Goal: Task Accomplishment & Management: Manage account settings

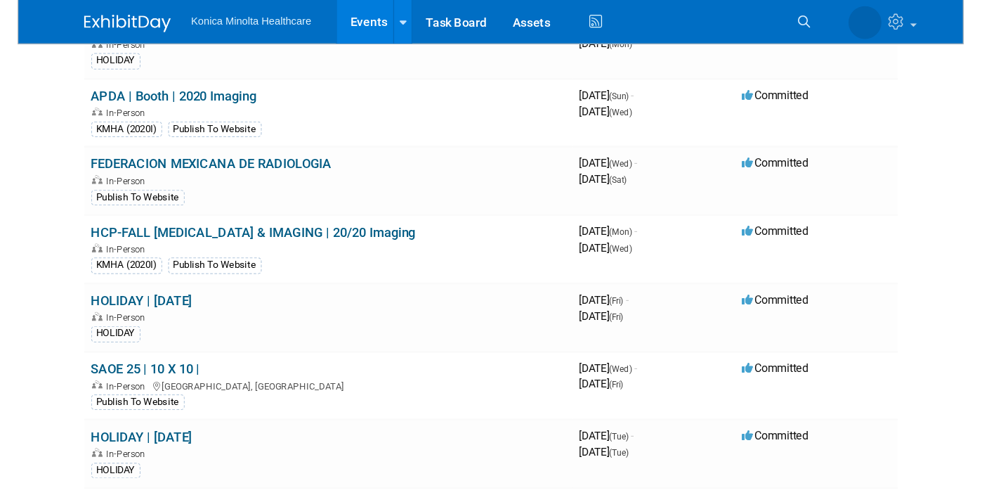
scroll to position [615, 0]
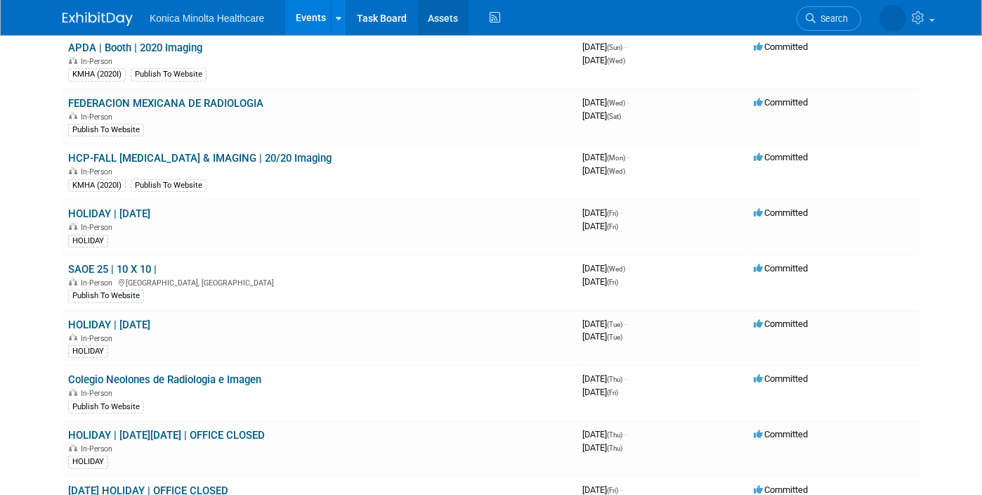
click at [443, 18] on link "Assets" at bounding box center [442, 17] width 51 height 35
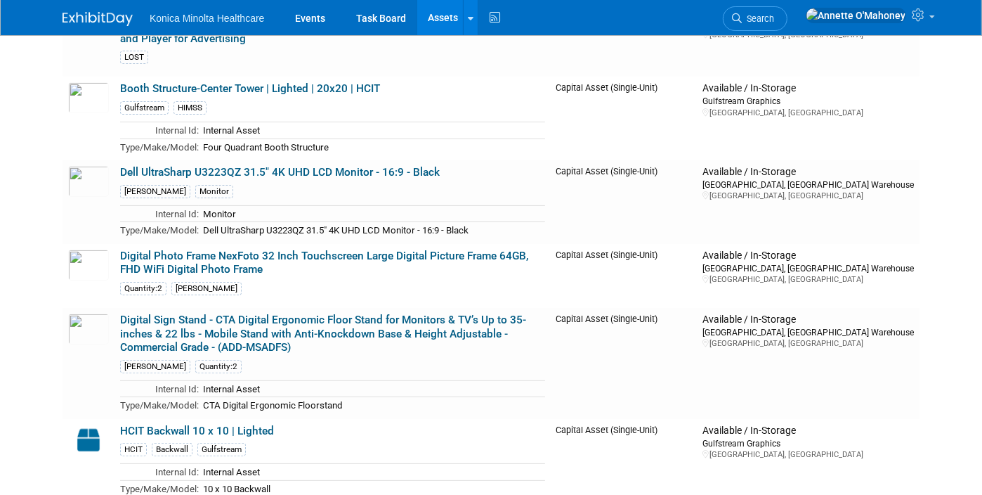
scroll to position [88, 0]
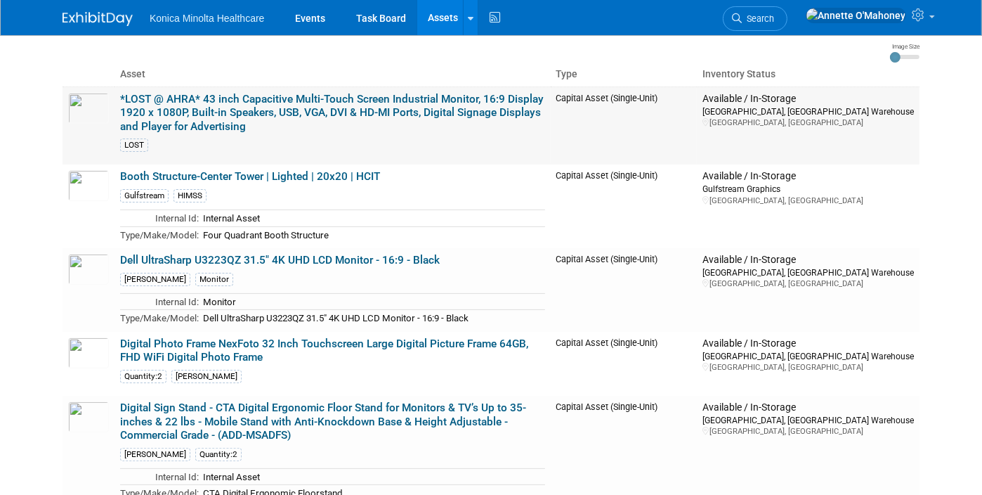
click at [212, 102] on link "*LOST @ AHRA* 43 inch Capacitive Multi-Touch Screen Industrial Monitor, 16:9 Di…" at bounding box center [332, 113] width 424 height 40
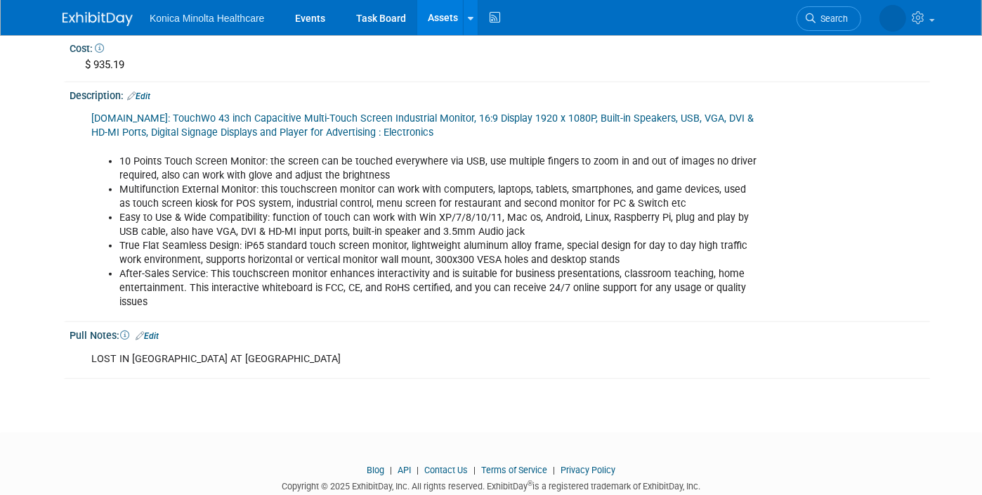
scroll to position [535, 0]
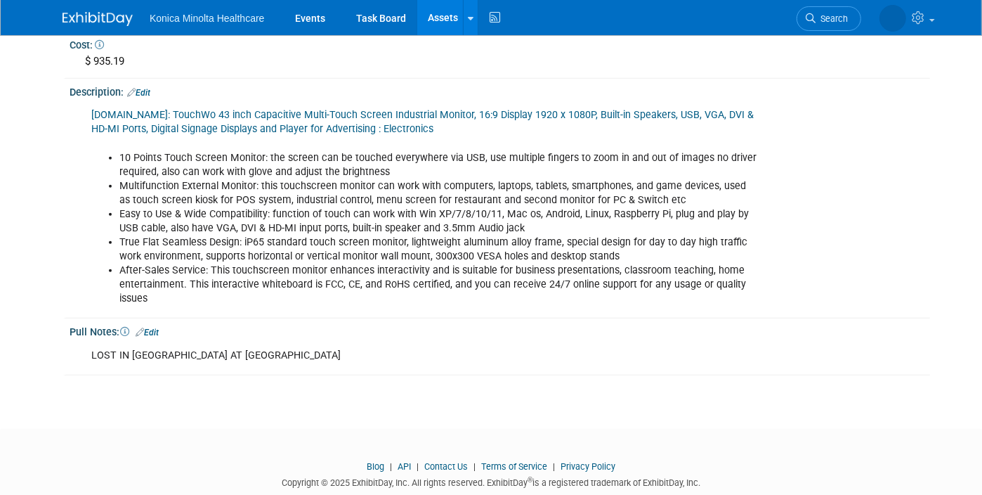
click at [143, 327] on link "Edit" at bounding box center [147, 332] width 23 height 10
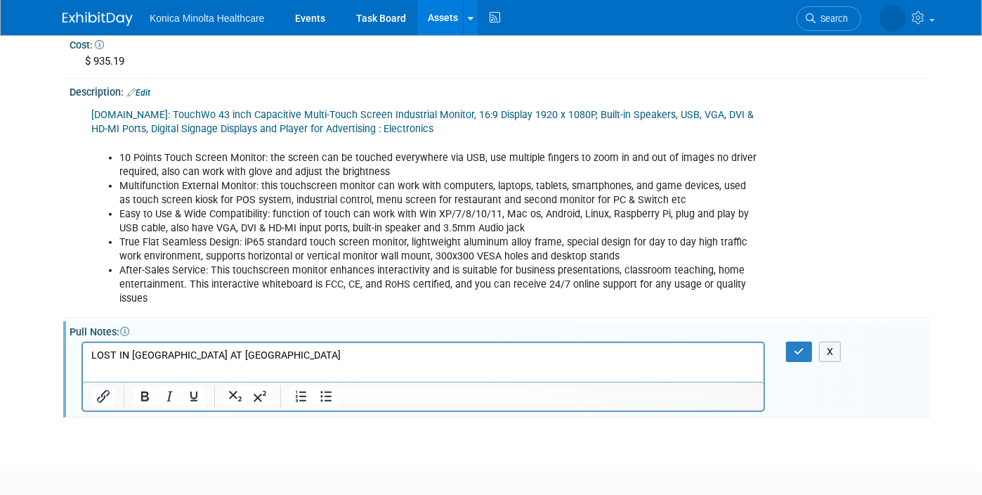
scroll to position [0, 0]
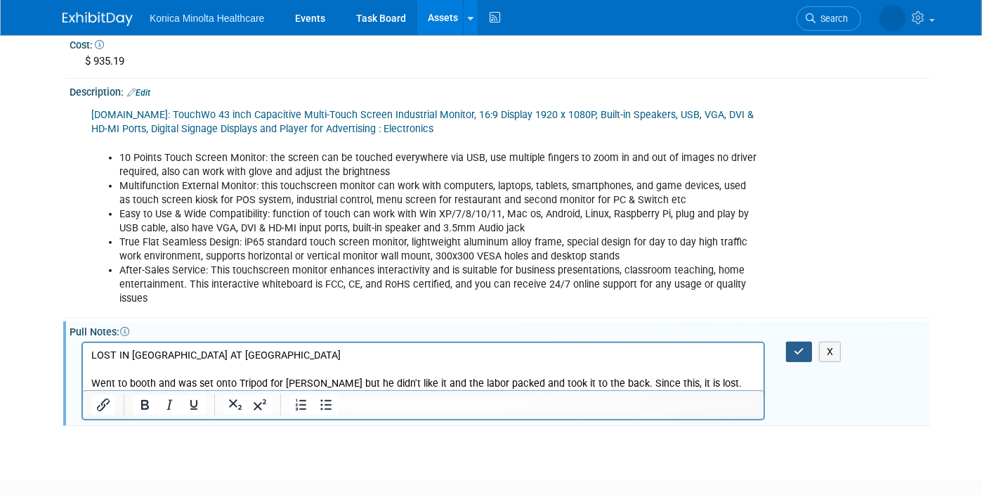
click at [811, 342] on button "button" at bounding box center [799, 352] width 26 height 20
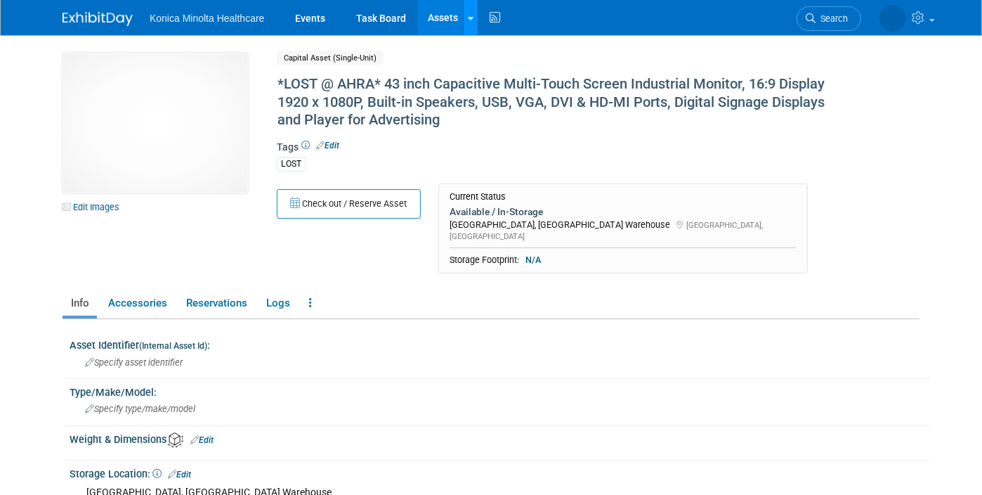
click at [464, 18] on link at bounding box center [470, 17] width 15 height 35
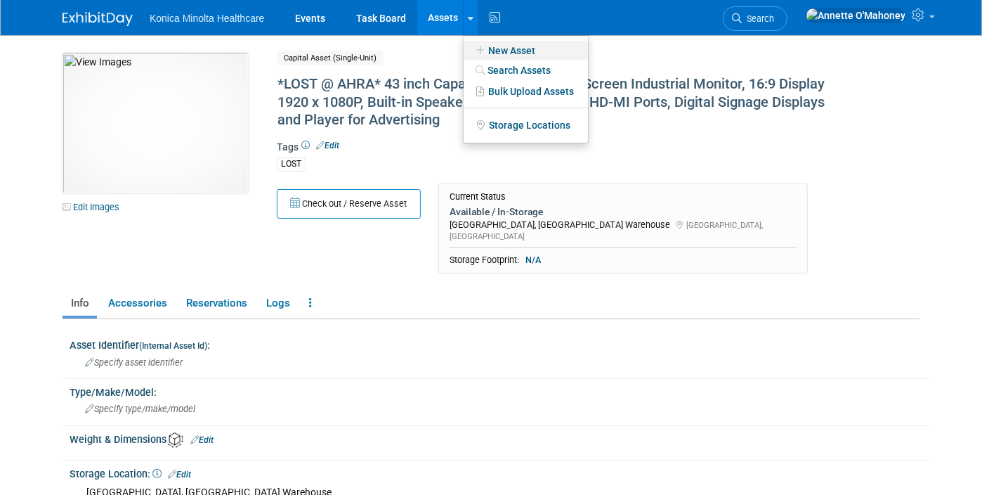
click at [504, 53] on link "New Asset" at bounding box center [526, 51] width 124 height 20
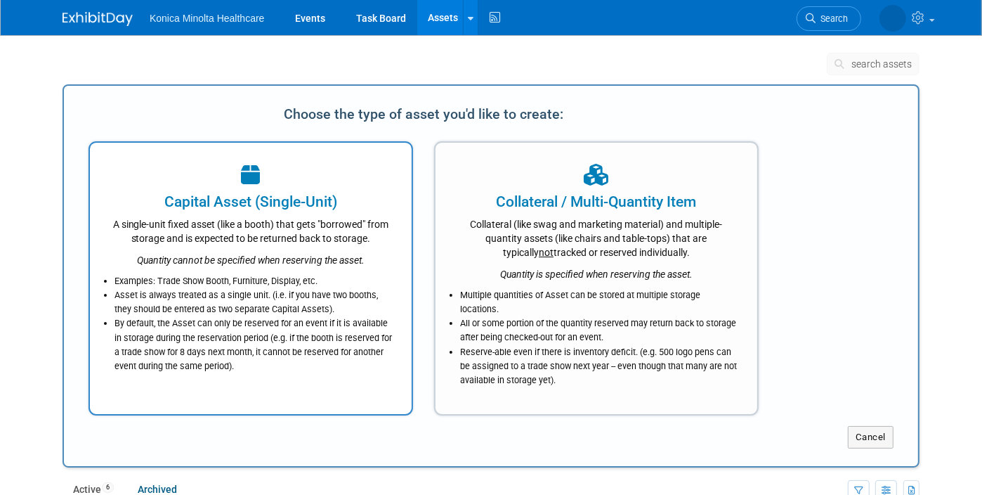
click at [228, 252] on div "Quantity cannot be specified when reserving the asset." at bounding box center [251, 256] width 287 height 22
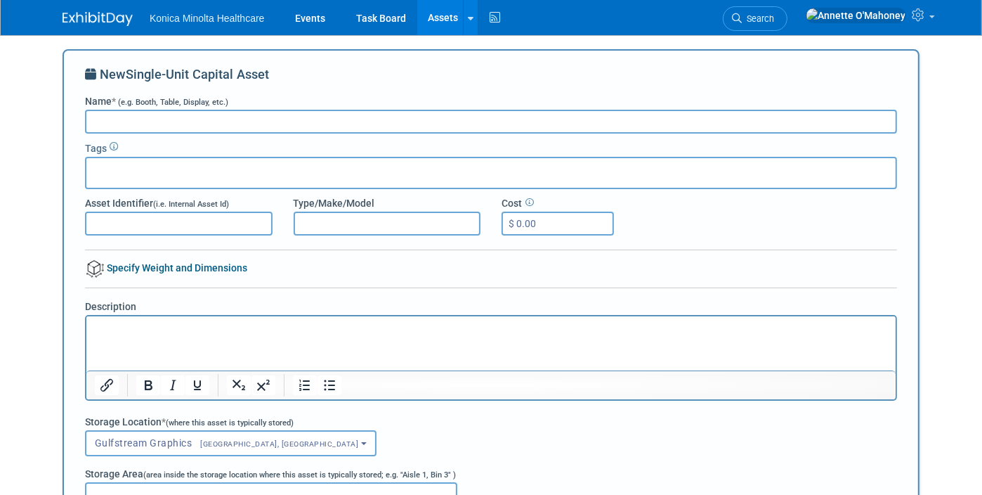
click at [126, 117] on input "Name * (e.g. Booth, Table, Display, etc.)" at bounding box center [491, 122] width 812 height 24
type input "T"
paste input "PERLESMITH Universal TV Stand, Table Top TV Stand for 32-60 inch TVs & Monitors…"
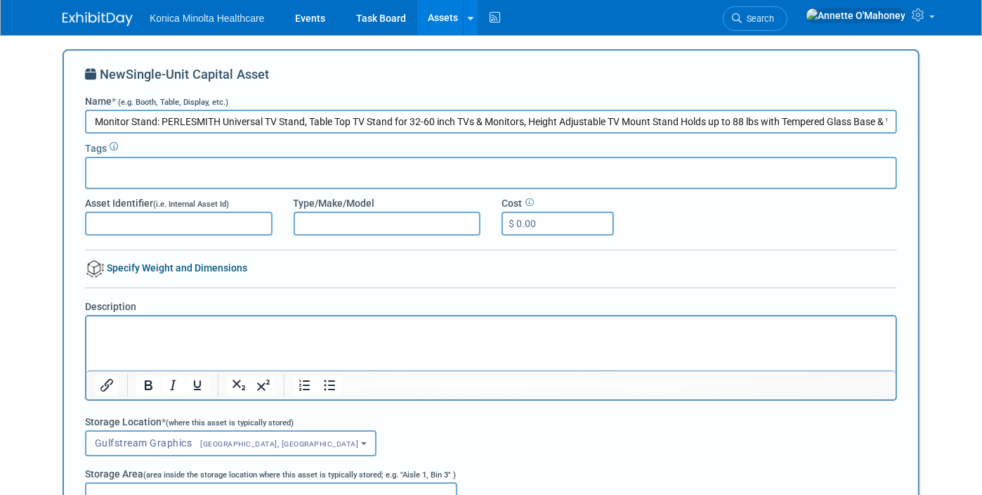
scroll to position [0, 195]
type input "Monitor Stand: PERLESMITH Universal TV Stand, Table Top TV Stand for 32-60 inch…"
click at [129, 173] on input "text" at bounding box center [148, 171] width 112 height 14
type input "q"
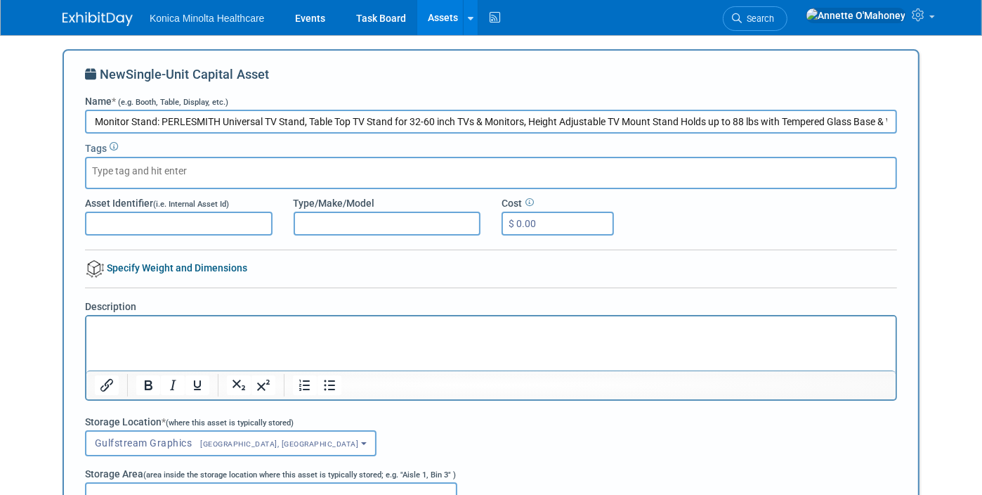
type input "q"
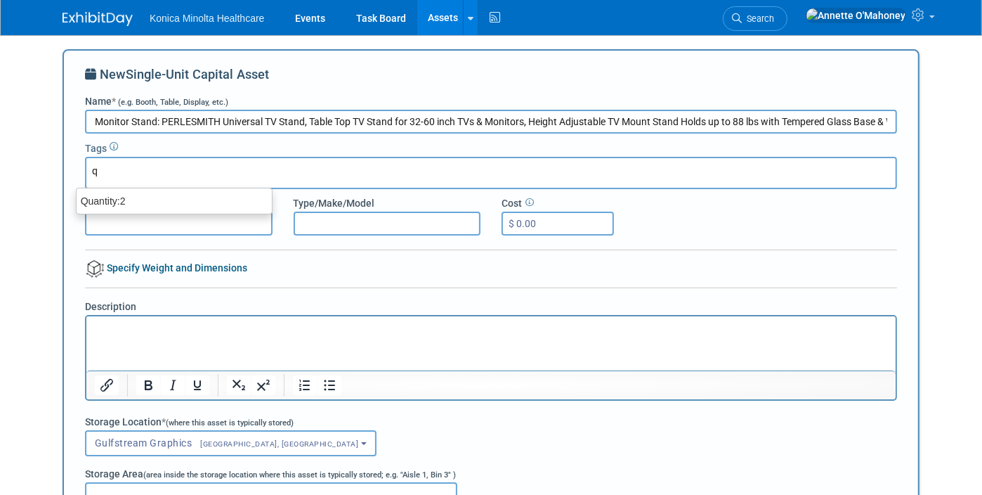
type input "q"
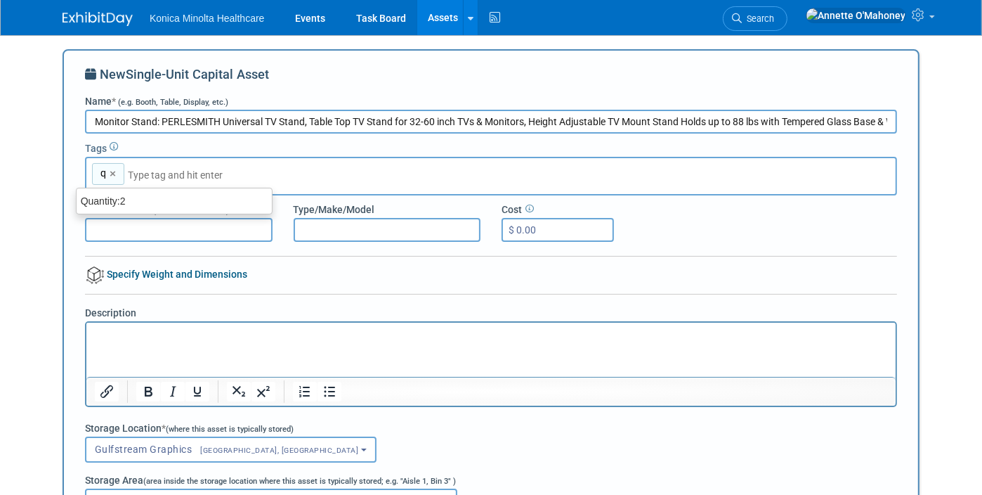
type input "q"
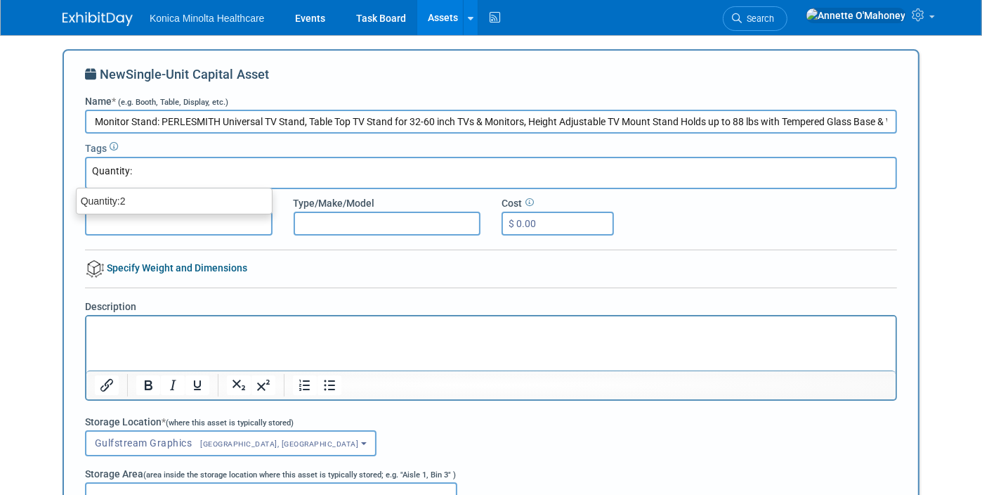
type input "Quantity:2"
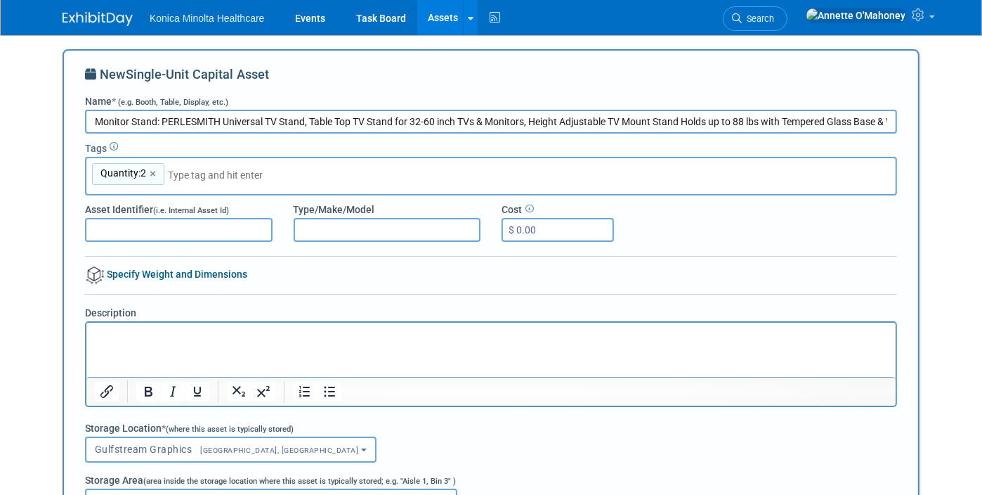
click at [543, 228] on input "$ 0.00" at bounding box center [558, 230] width 112 height 24
type input "$ 34.48"
click at [346, 228] on input "Type/Make/Model" at bounding box center [388, 230] width 188 height 24
click at [133, 337] on p "Rich Text Area. Press ALT-0 for help." at bounding box center [490, 334] width 793 height 14
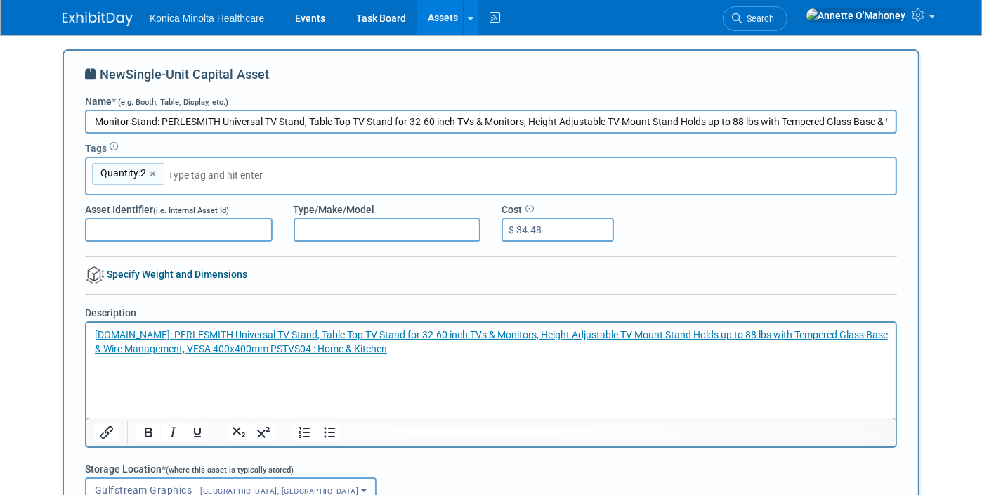
click at [140, 368] on p "Rich Text Area. Press ALT-0 for help." at bounding box center [490, 362] width 793 height 14
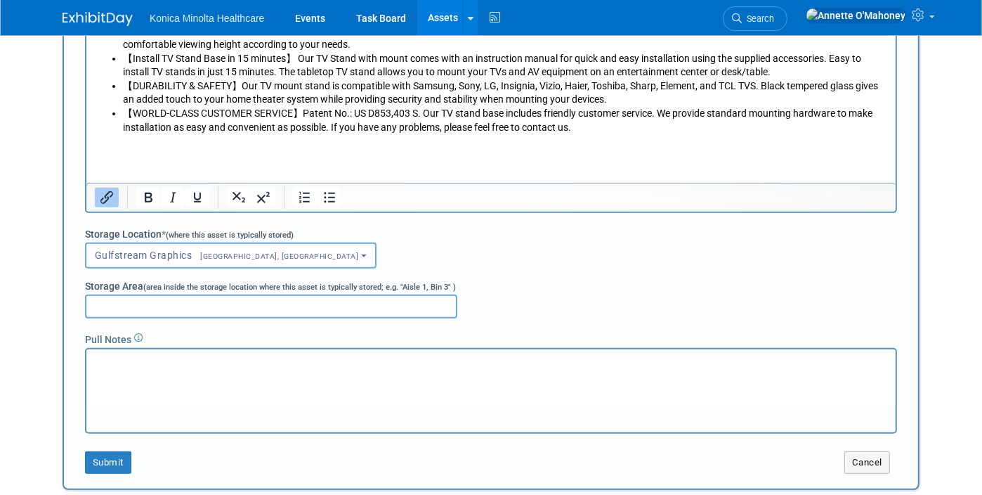
scroll to position [363, 0]
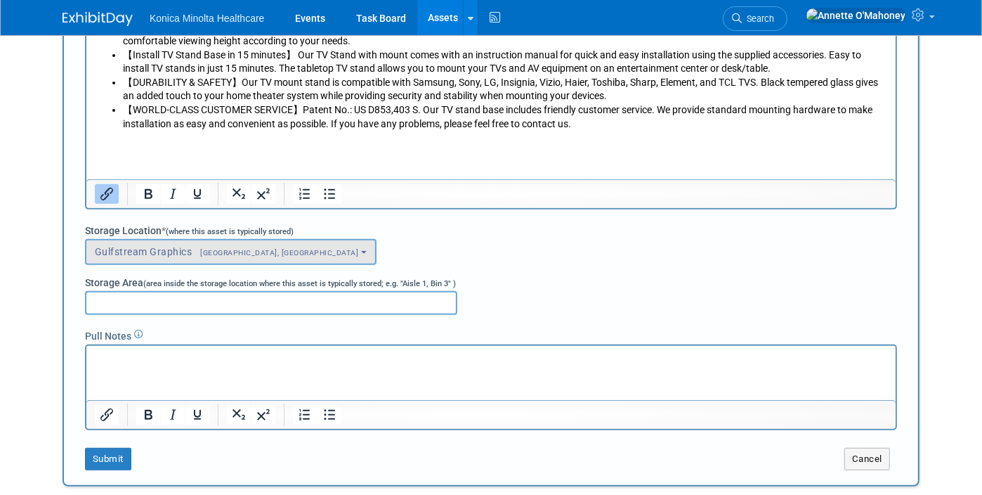
click at [246, 249] on button "Gulfstream Graphics Fairfield, NJ" at bounding box center [231, 252] width 292 height 26
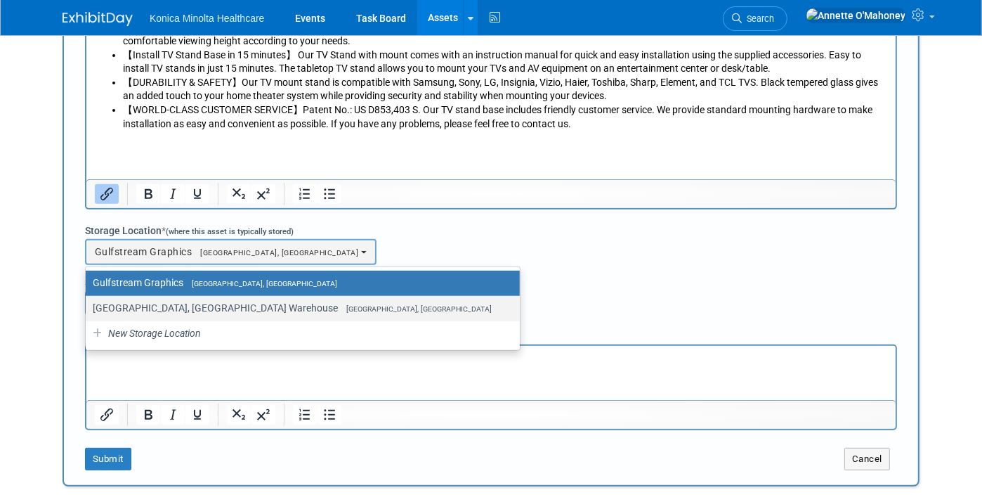
click at [207, 299] on label "Wayne, NJ Warehouse Wayne, NJ" at bounding box center [299, 308] width 413 height 18
click at [88, 304] on input "Wayne, NJ Warehouse Wayne, NJ" at bounding box center [83, 308] width 9 height 9
select select "11224132"
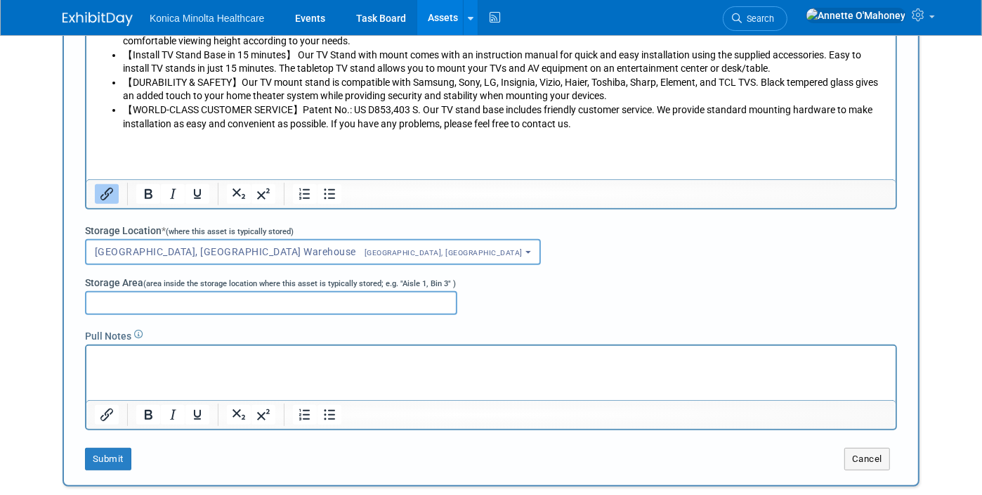
click at [207, 297] on input "Storage Area (area inside the storage location where this asset is typically st…" at bounding box center [271, 303] width 372 height 24
click at [214, 355] on p "Rich Text Area. Press ALT-0 for help." at bounding box center [490, 358] width 793 height 14
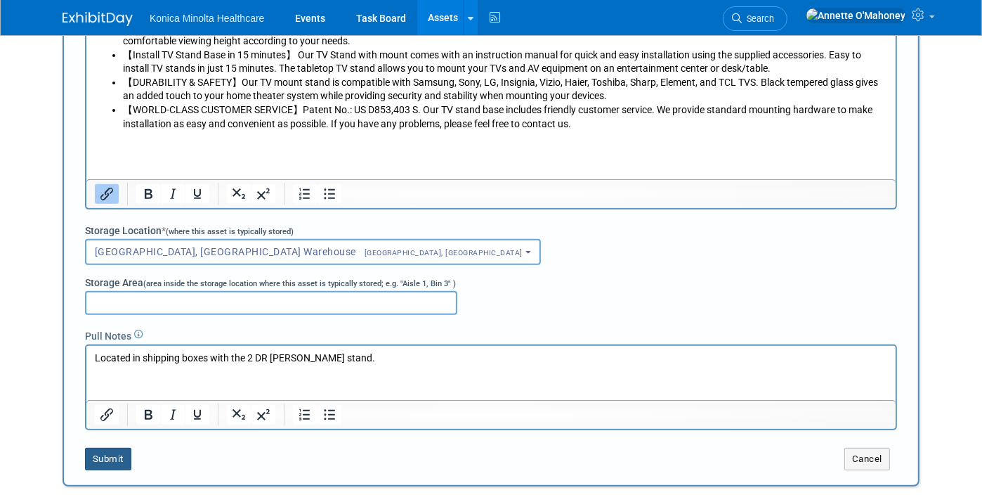
click at [100, 448] on button "Submit" at bounding box center [108, 459] width 46 height 22
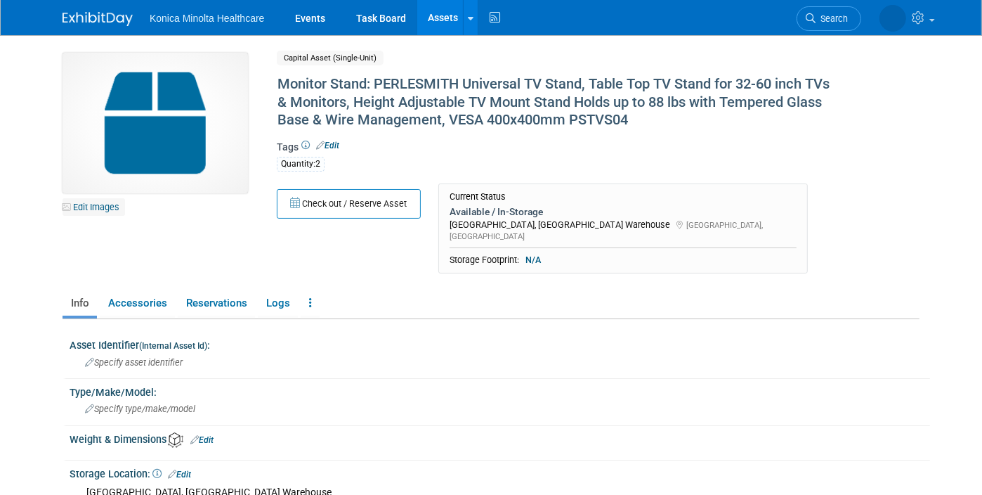
click at [77, 201] on link "Edit Images" at bounding box center [94, 207] width 63 height 18
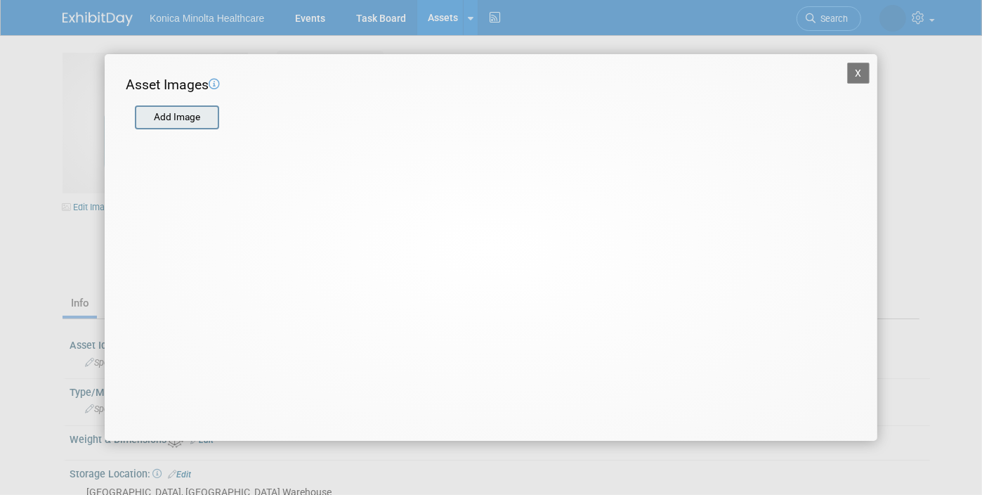
click at [167, 116] on input "file" at bounding box center [134, 117] width 167 height 21
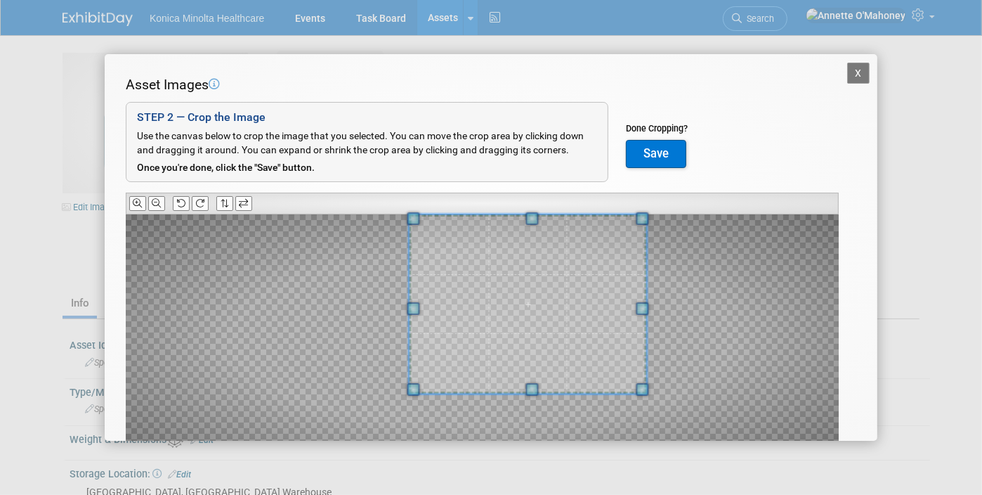
click at [583, 208] on div "Asset Images Add Image STEP 2 — Crop the Image Use the canvas below to crop the…" at bounding box center [491, 290] width 731 height 431
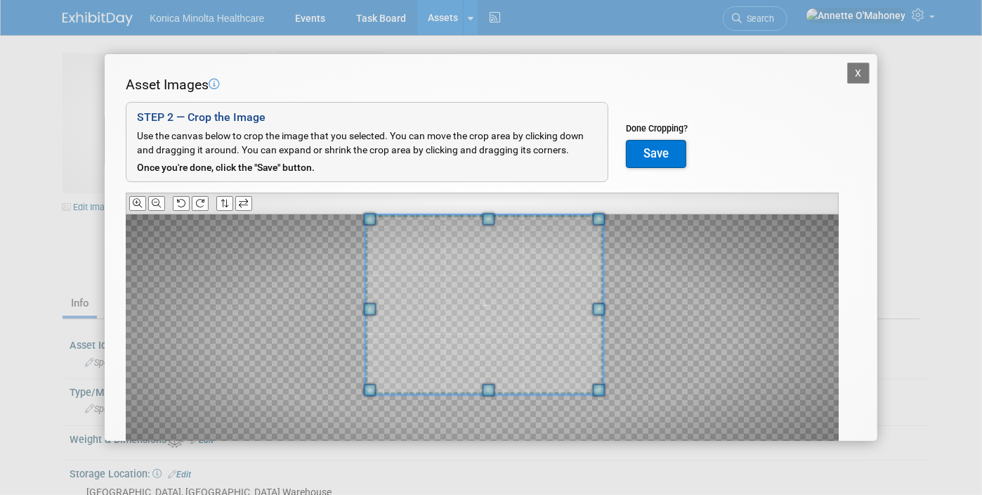
click at [517, 264] on span at bounding box center [485, 304] width 238 height 178
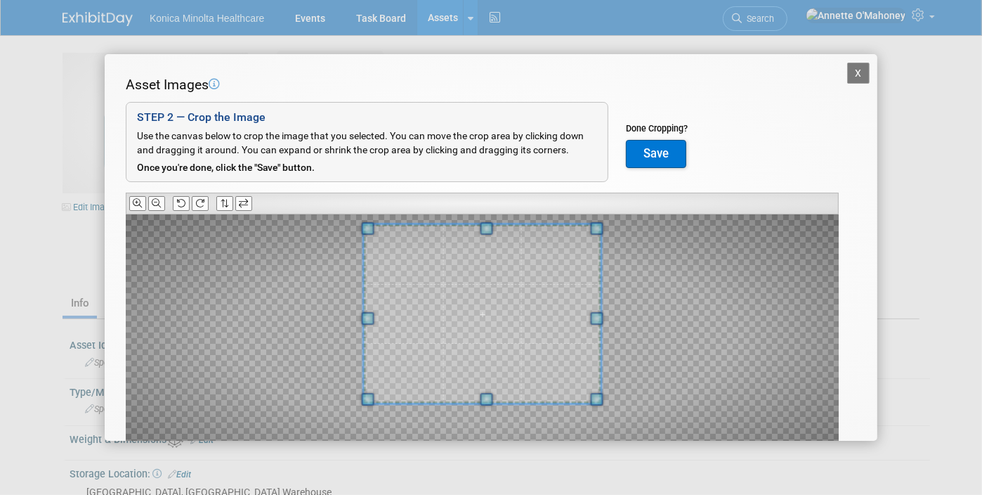
click at [495, 266] on span at bounding box center [483, 313] width 238 height 178
click at [646, 142] on button "Save" at bounding box center [656, 154] width 60 height 28
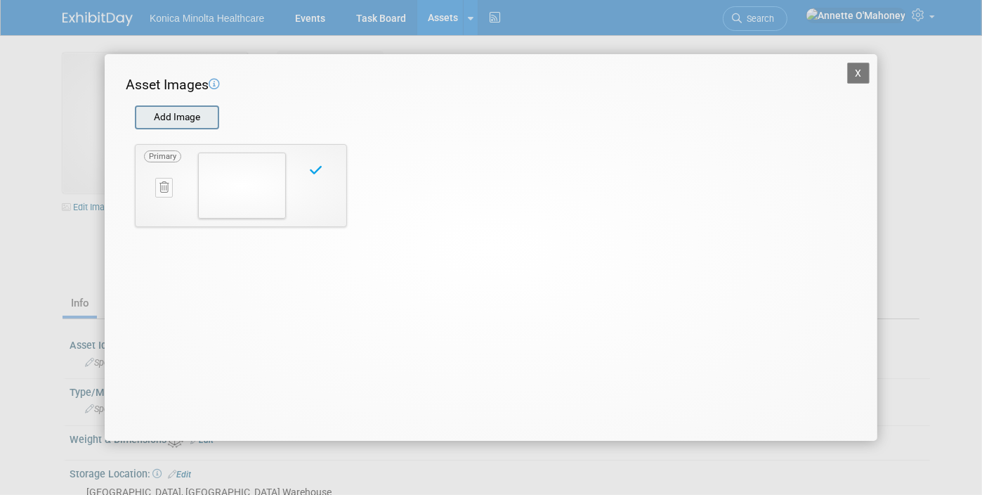
click at [157, 119] on input "file" at bounding box center [134, 117] width 167 height 21
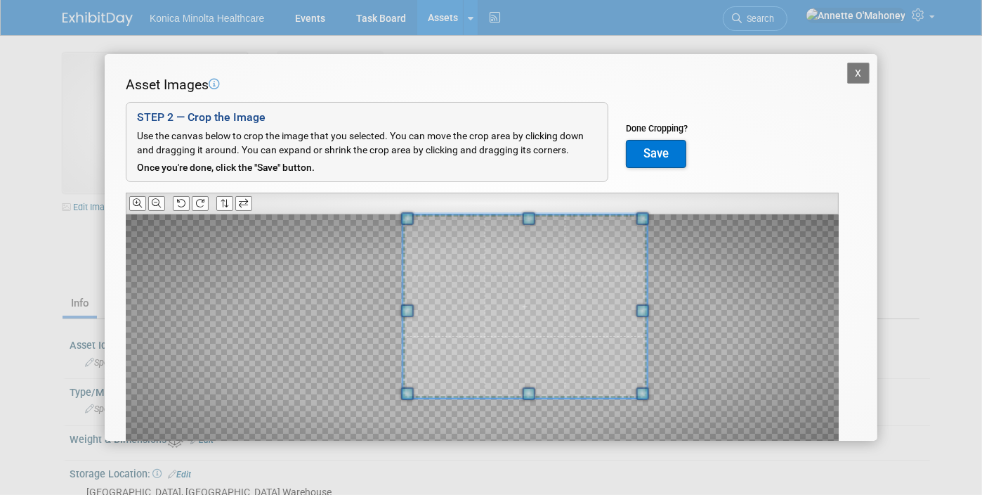
click at [582, 214] on div at bounding box center [525, 305] width 244 height 183
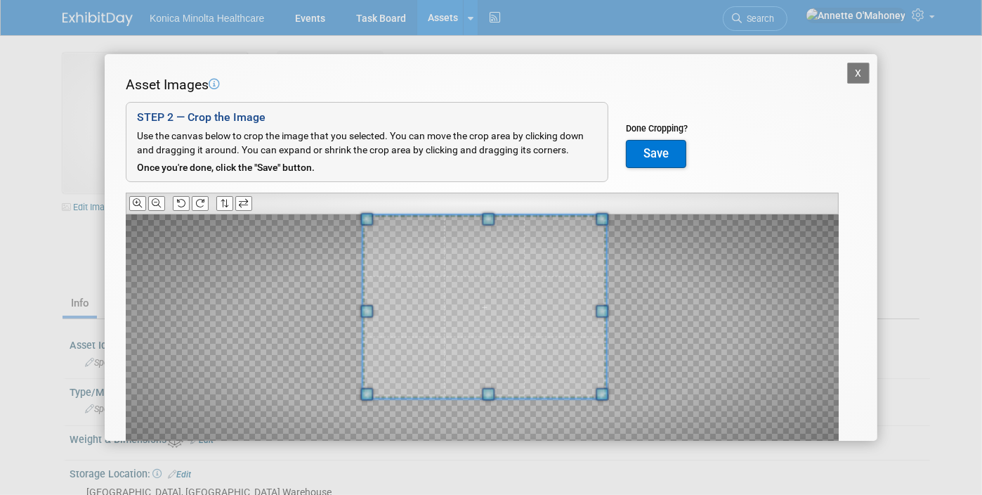
click at [517, 278] on span at bounding box center [485, 306] width 244 height 183
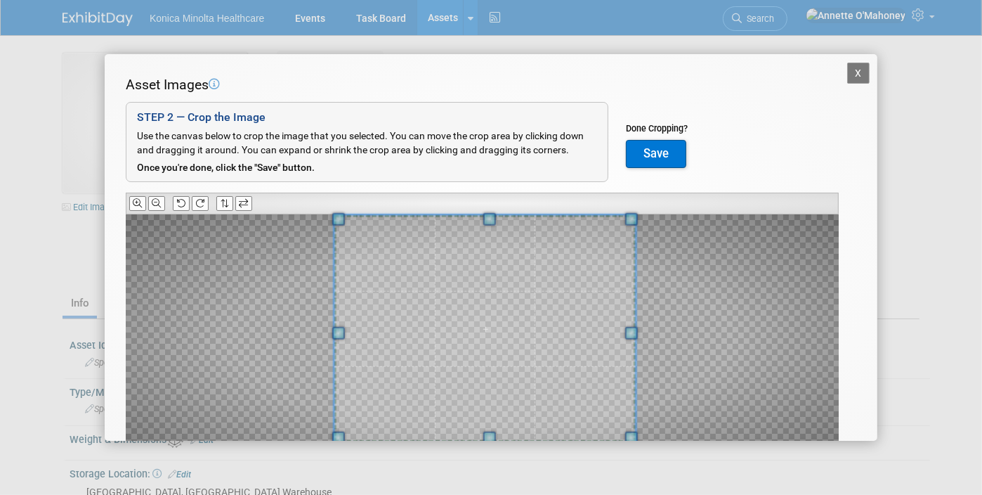
click at [487, 435] on span at bounding box center [489, 437] width 13 height 13
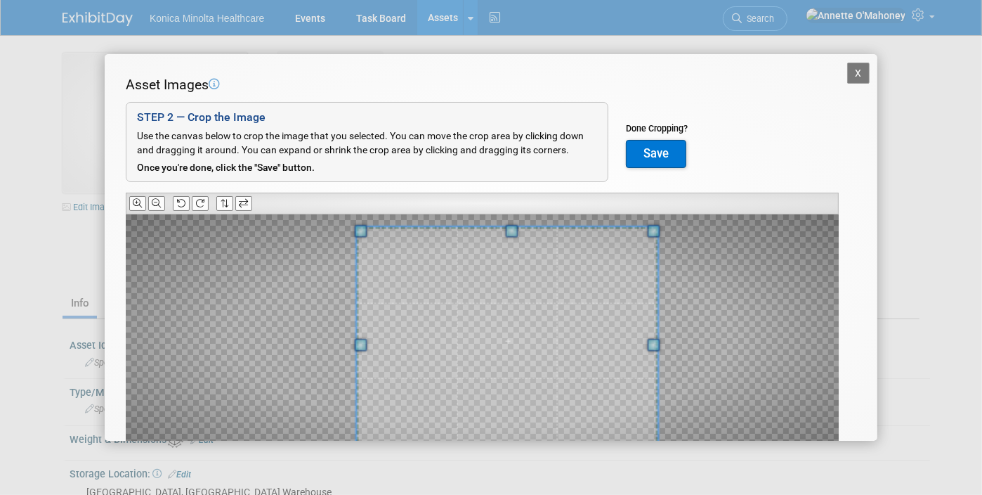
click at [597, 334] on span at bounding box center [507, 340] width 301 height 227
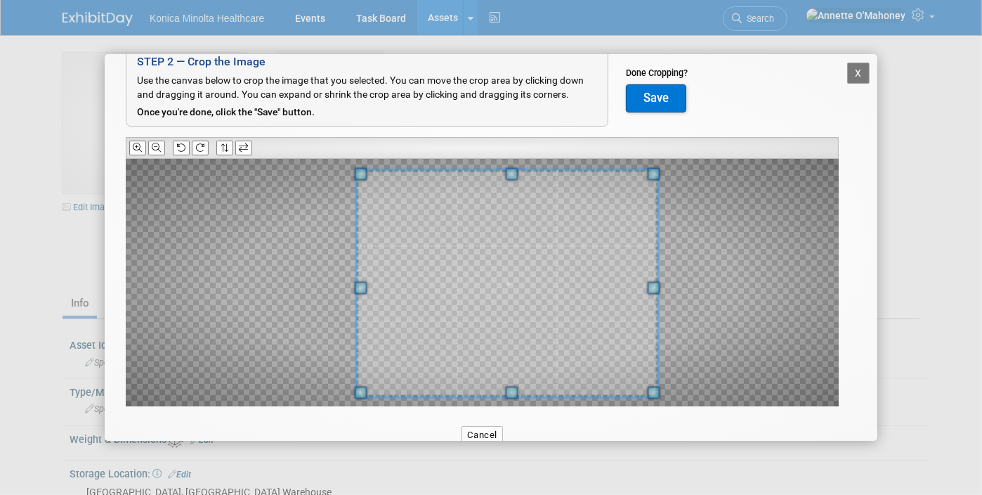
scroll to position [57, 0]
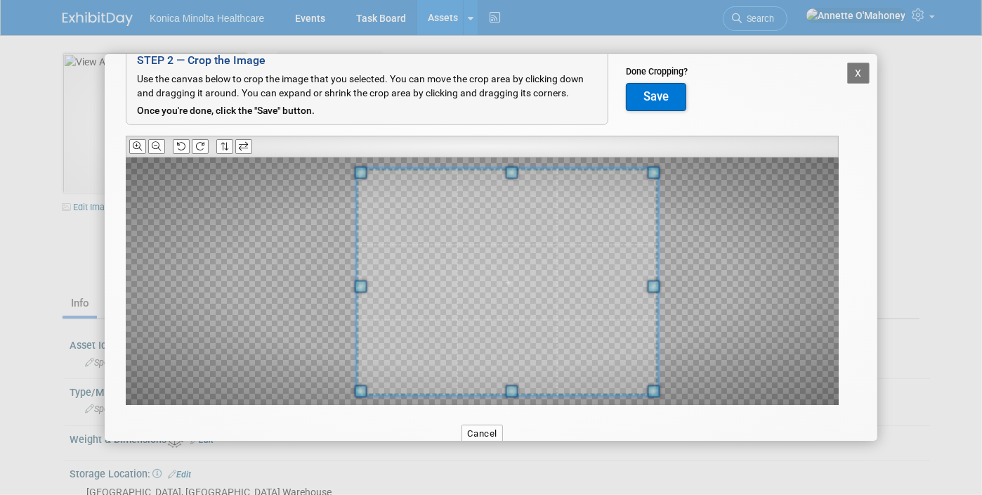
click at [668, 101] on button "Save" at bounding box center [656, 97] width 60 height 28
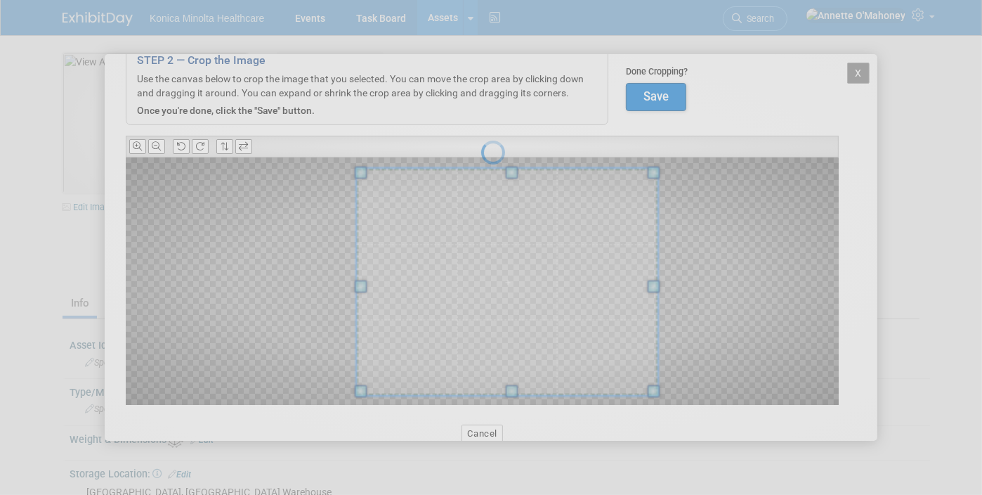
scroll to position [0, 0]
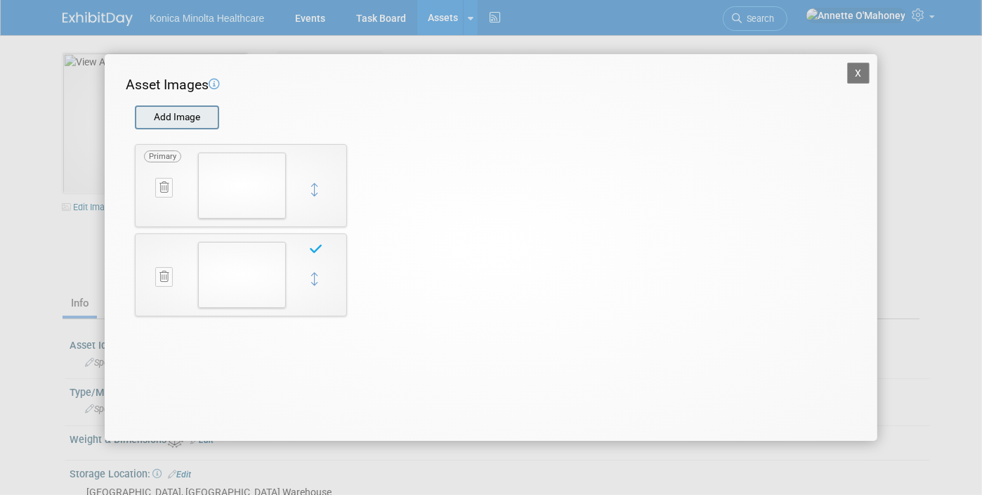
click at [193, 119] on input "file" at bounding box center [134, 117] width 167 height 21
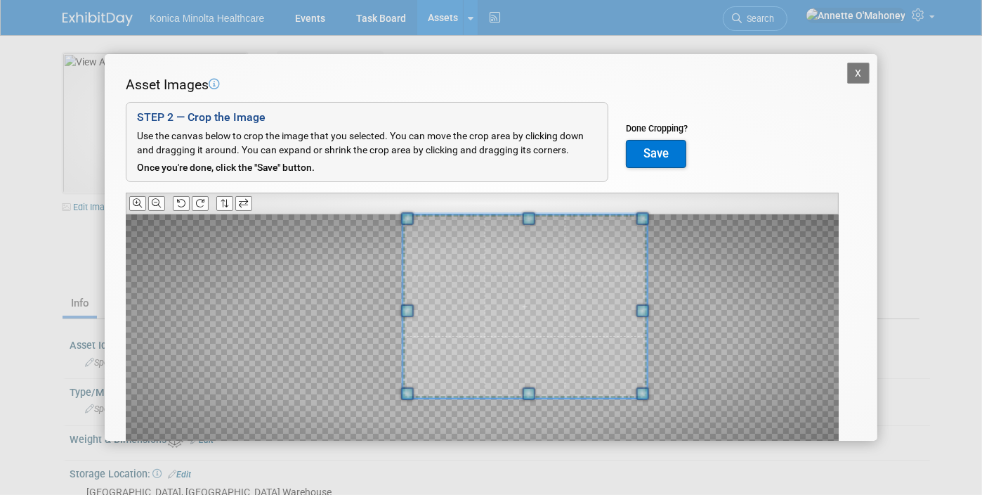
click at [659, 176] on div "Asset Images Add Image STEP 2 — Crop the Image Use the canvas below to crop the…" at bounding box center [491, 290] width 731 height 431
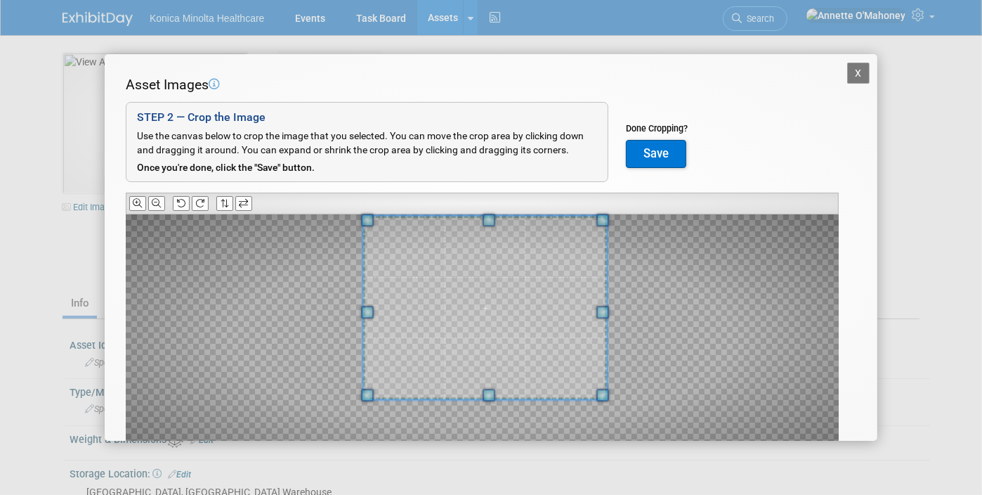
click at [530, 290] on span at bounding box center [485, 307] width 244 height 183
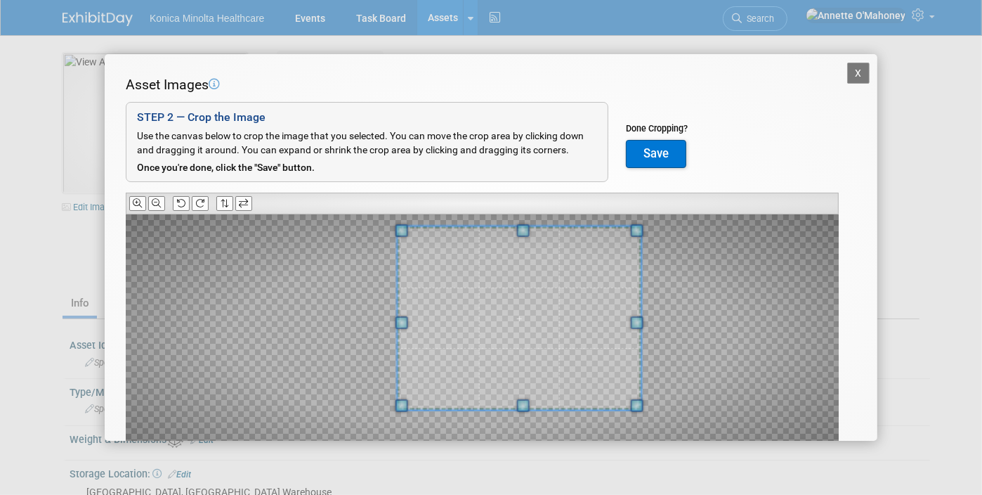
click at [566, 293] on span at bounding box center [520, 317] width 244 height 183
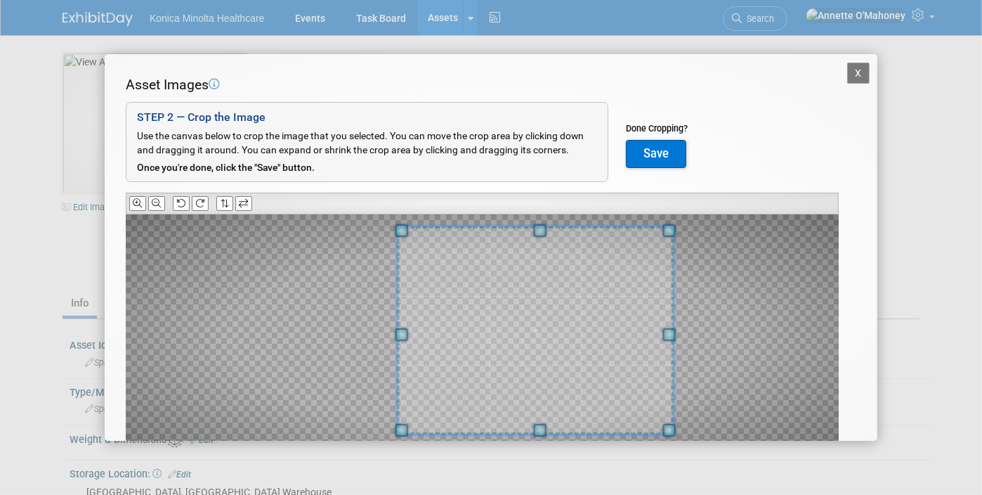
click at [673, 441] on div "X Asset Images Add Image STEP 2 — Crop the Image Use the canvas below to crop t…" at bounding box center [491, 247] width 982 height 495
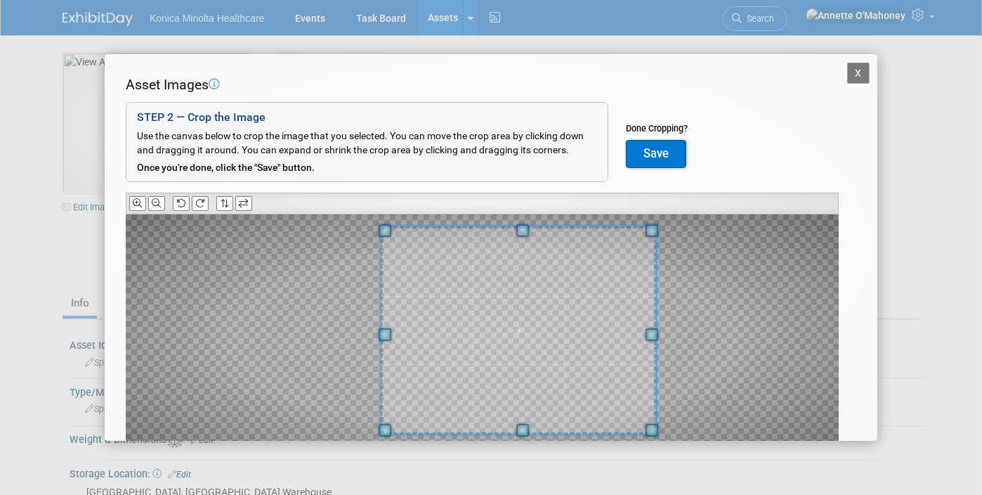
click at [618, 394] on span at bounding box center [518, 329] width 275 height 207
click at [642, 147] on button "Save" at bounding box center [656, 154] width 60 height 28
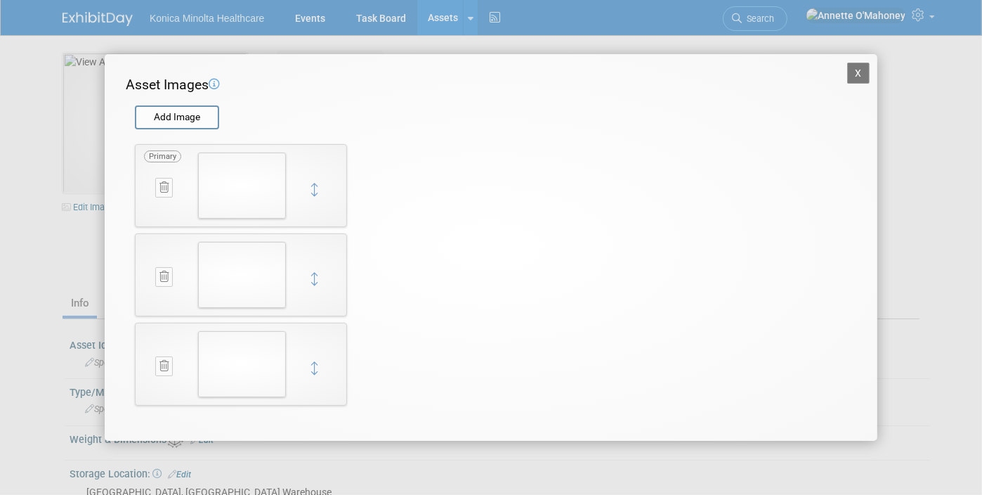
click at [857, 72] on button "X" at bounding box center [858, 73] width 22 height 21
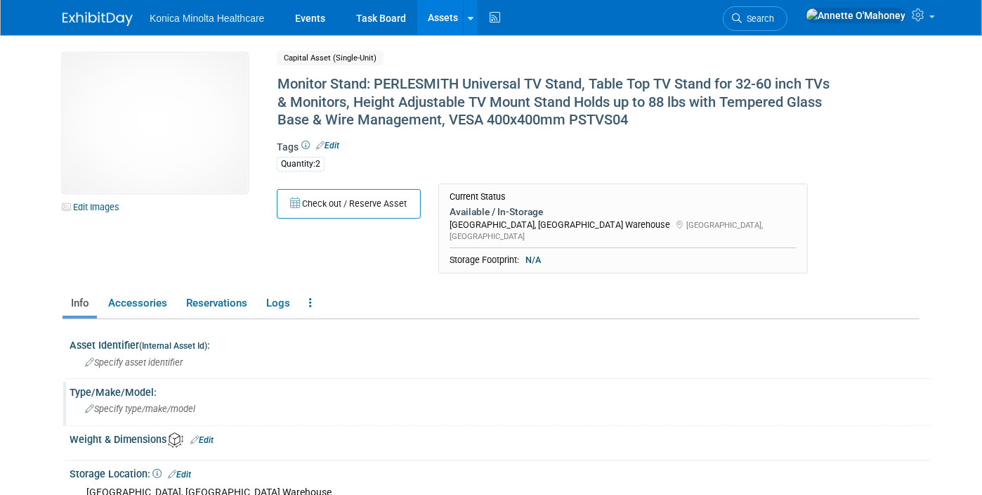
click at [176, 402] on div "Specify type/make/model" at bounding box center [500, 409] width 840 height 22
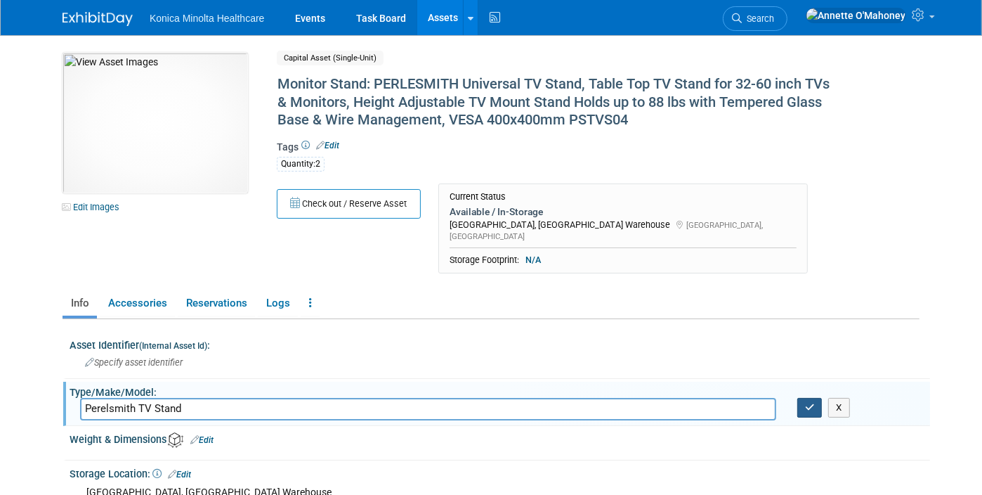
type input "Perelsmith TV Stand"
click at [810, 402] on button "button" at bounding box center [810, 408] width 25 height 20
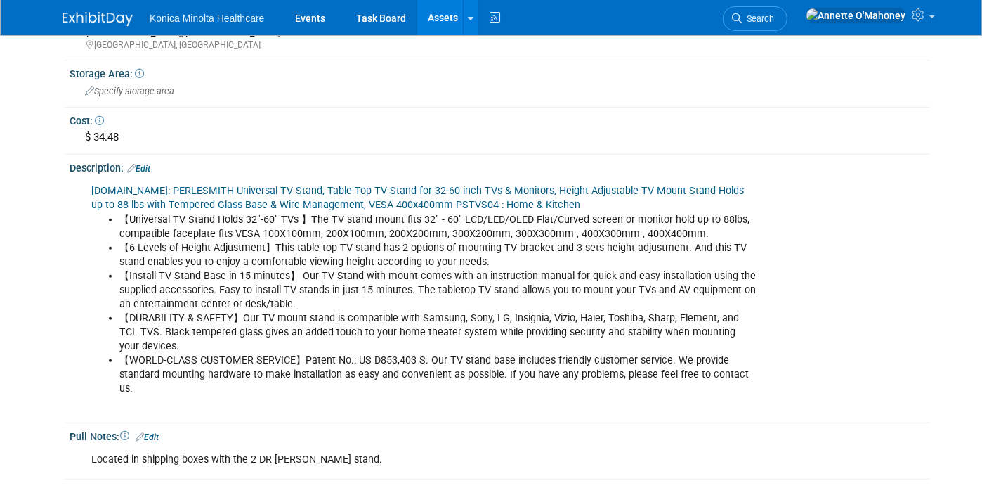
scroll to position [550, 0]
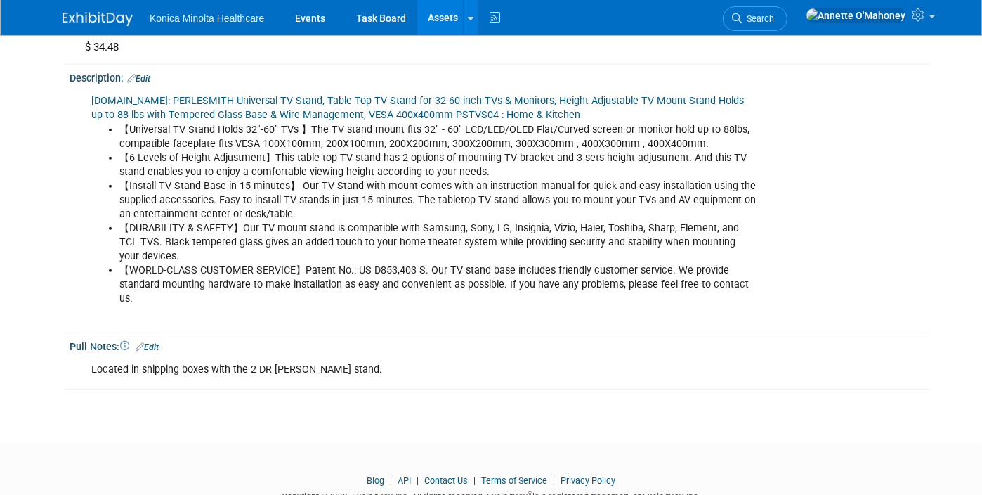
click at [256, 356] on div "Located in shipping boxes with the 2 DR Kiosk stand." at bounding box center [424, 370] width 684 height 28
click at [312, 356] on div "Located in shipping boxes with the 2 DR Kiosk stand." at bounding box center [424, 370] width 684 height 28
click at [146, 342] on link "Edit" at bounding box center [147, 347] width 23 height 10
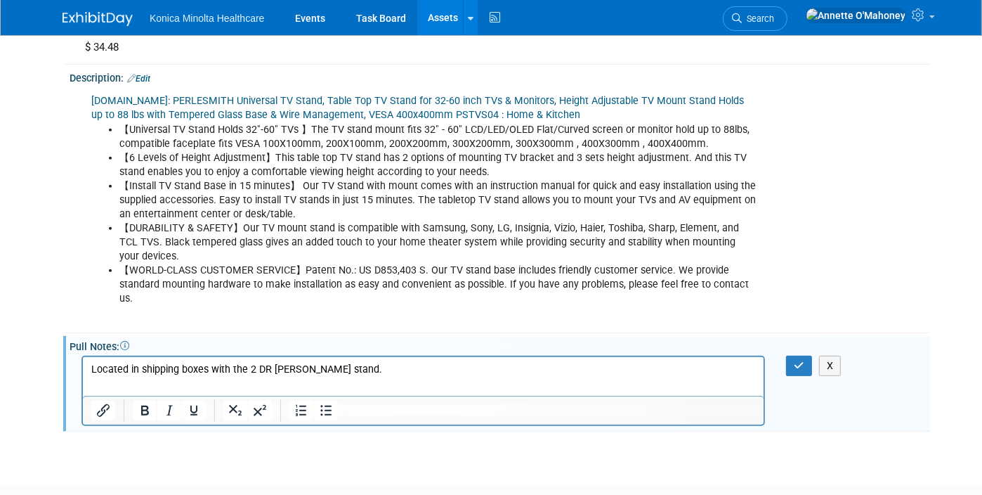
scroll to position [0, 0]
click at [324, 369] on p "Located in shipping boxes with the 2 DR Kiosk stand." at bounding box center [423, 370] width 665 height 14
click at [805, 360] on icon "button" at bounding box center [799, 365] width 11 height 10
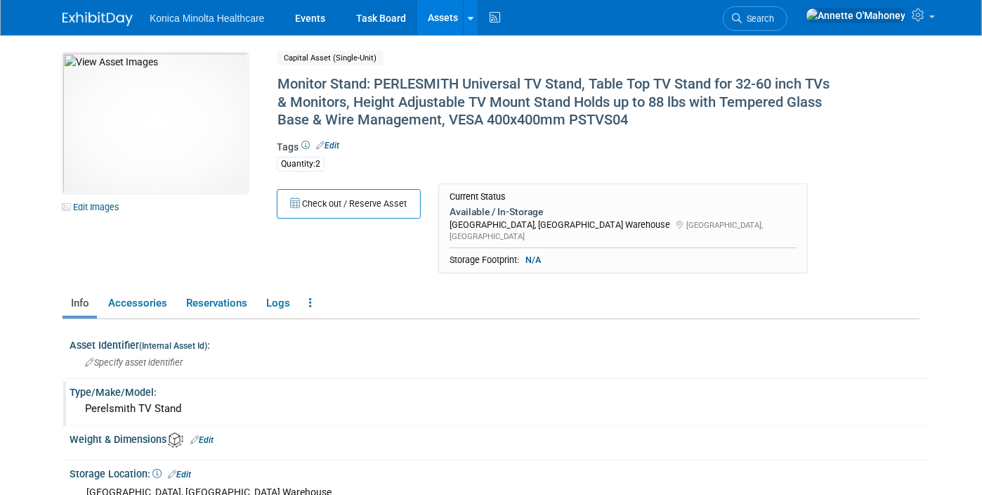
click at [431, 17] on link "Assets" at bounding box center [442, 17] width 51 height 35
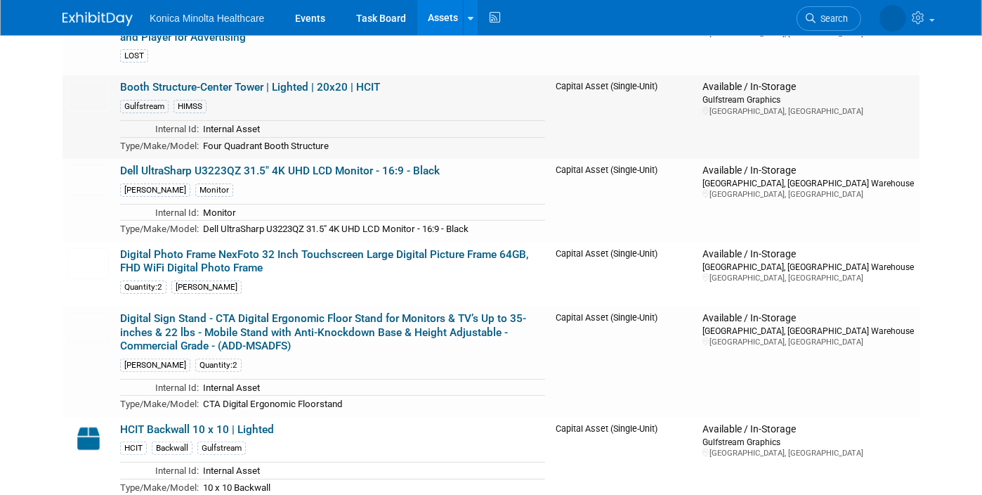
scroll to position [351, 0]
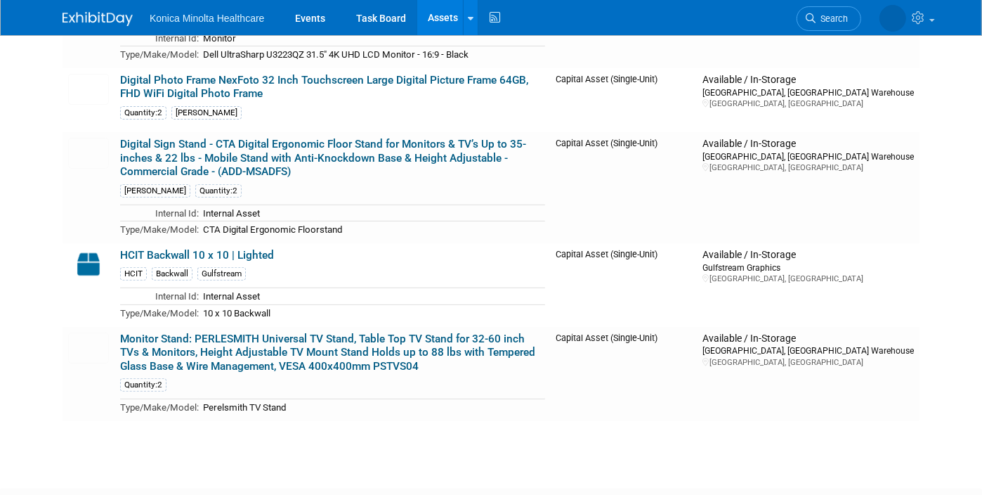
click at [77, 249] on img at bounding box center [88, 264] width 41 height 31
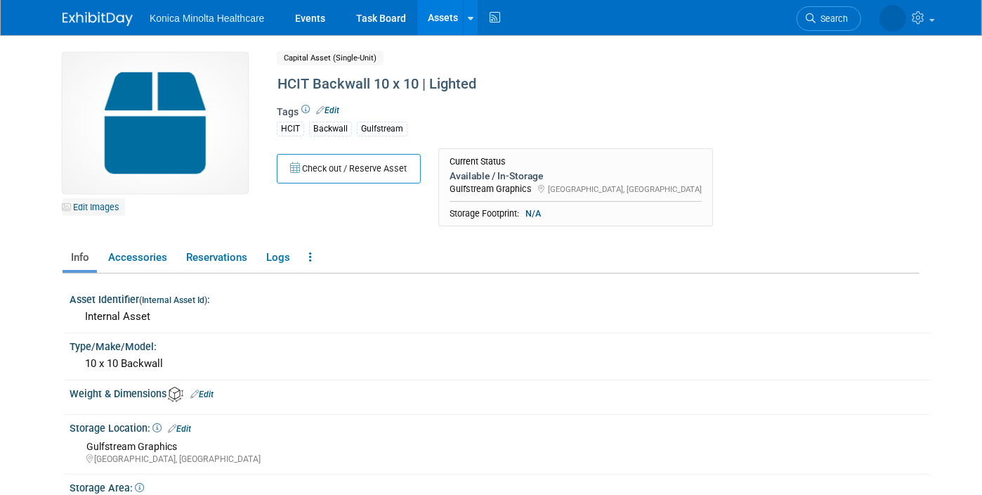
click at [94, 207] on link "Edit Images" at bounding box center [94, 207] width 63 height 18
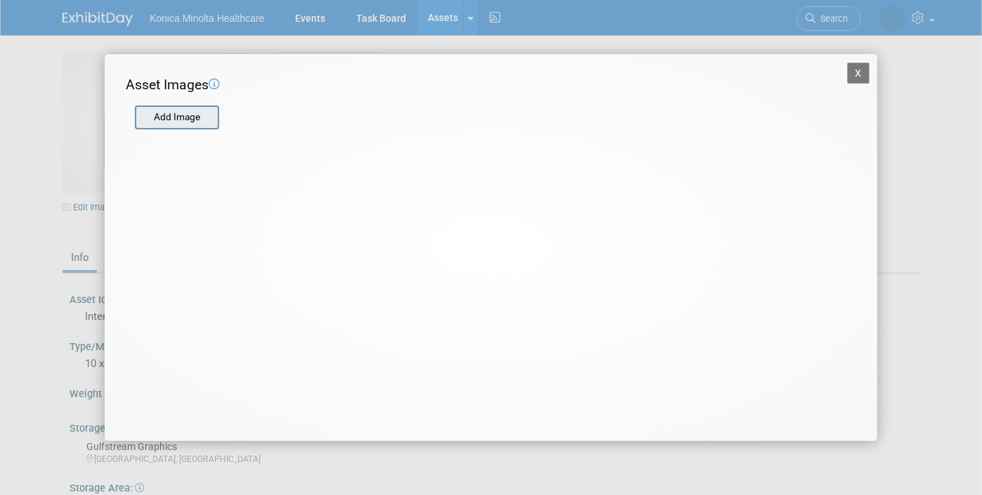
click at [168, 110] on input "file" at bounding box center [134, 117] width 167 height 21
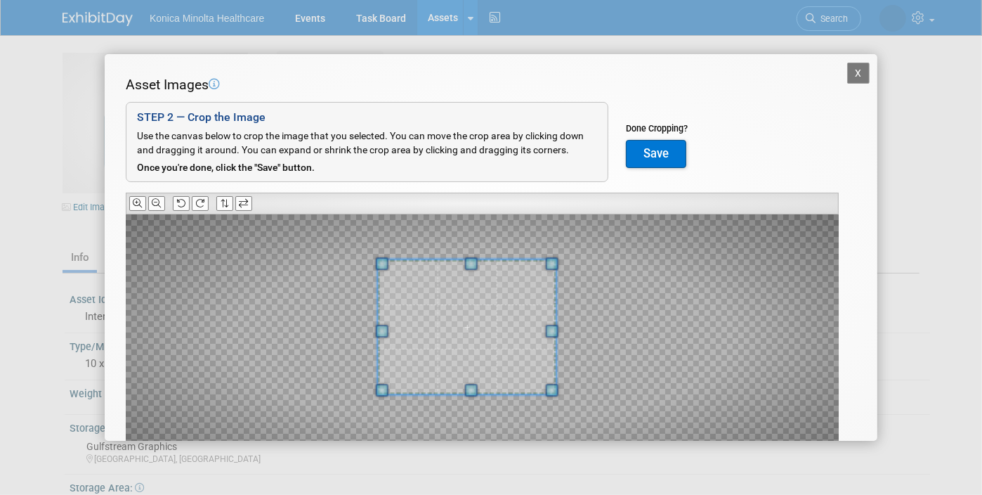
click at [381, 258] on span at bounding box center [382, 264] width 13 height 13
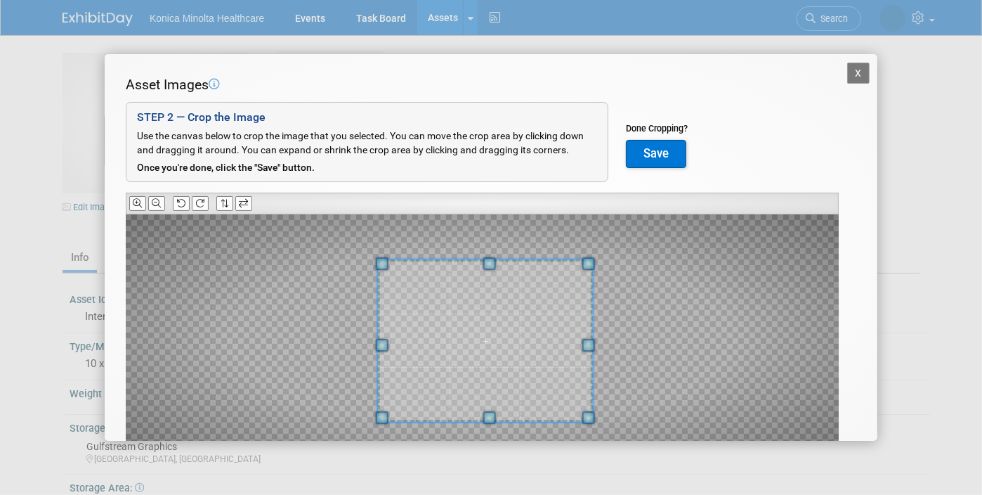
click at [595, 404] on div at bounding box center [482, 337] width 713 height 247
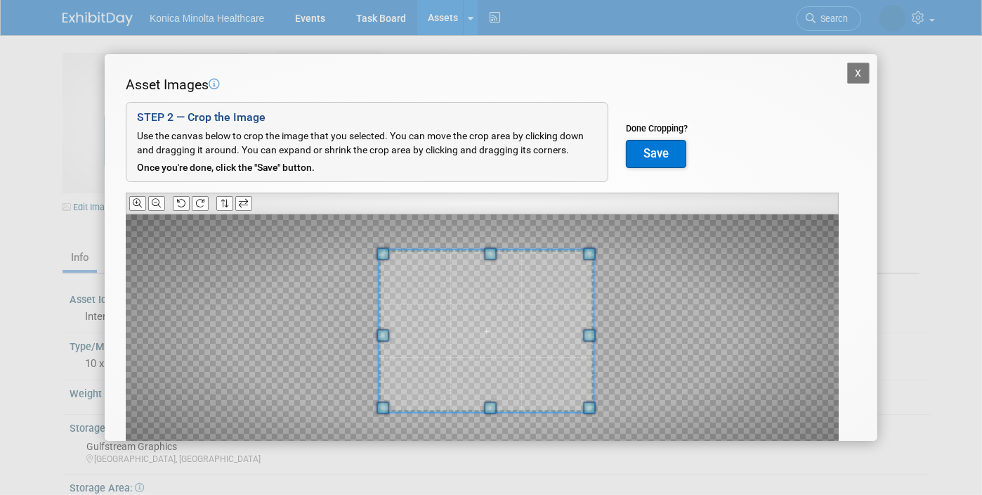
click at [558, 378] on span at bounding box center [486, 331] width 215 height 162
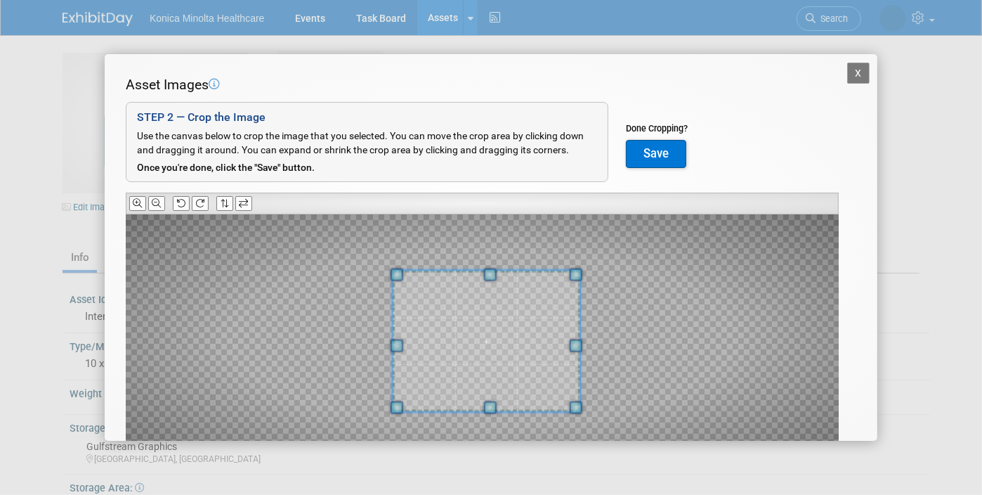
click at [495, 273] on span at bounding box center [490, 274] width 13 height 13
click at [481, 288] on span at bounding box center [482, 341] width 188 height 141
click at [651, 154] on button "Save" at bounding box center [656, 154] width 60 height 28
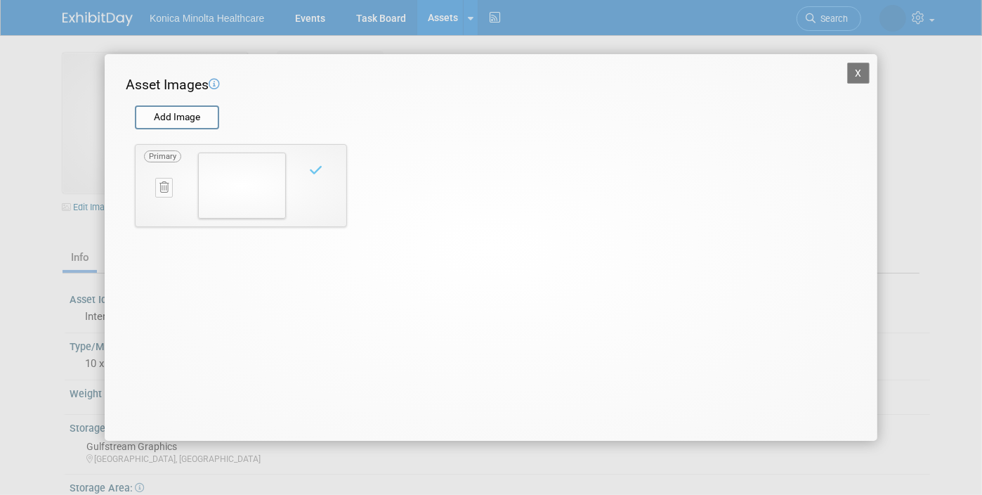
click at [860, 79] on button "X" at bounding box center [858, 73] width 22 height 21
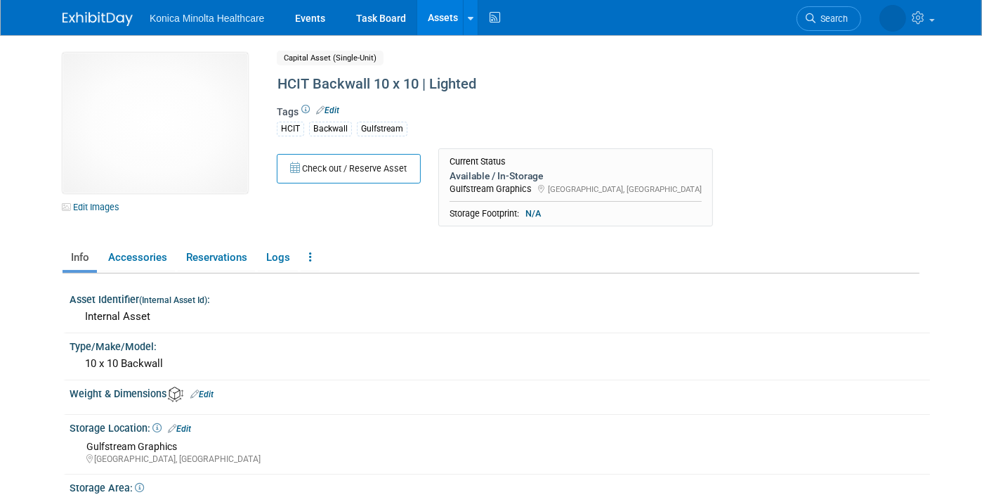
click at [436, 25] on link "Assets" at bounding box center [442, 17] width 51 height 35
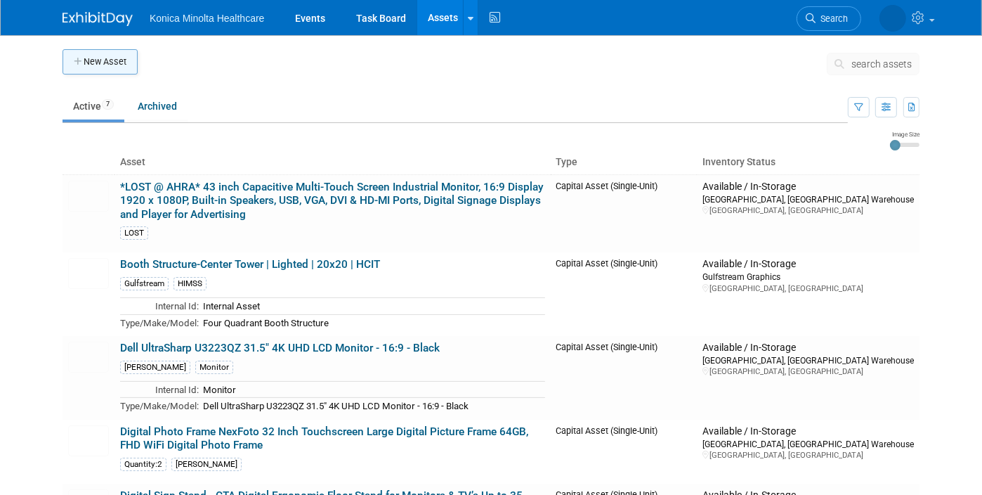
click at [102, 58] on button "New Asset" at bounding box center [100, 61] width 75 height 25
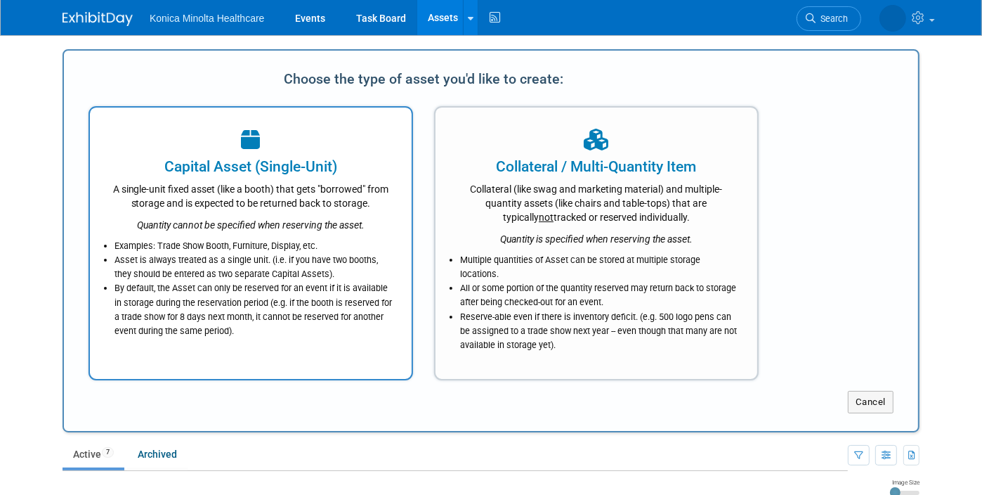
click at [234, 195] on div "A single-unit fixed asset (like a booth) that gets "borrowed" from storage and …" at bounding box center [251, 193] width 287 height 33
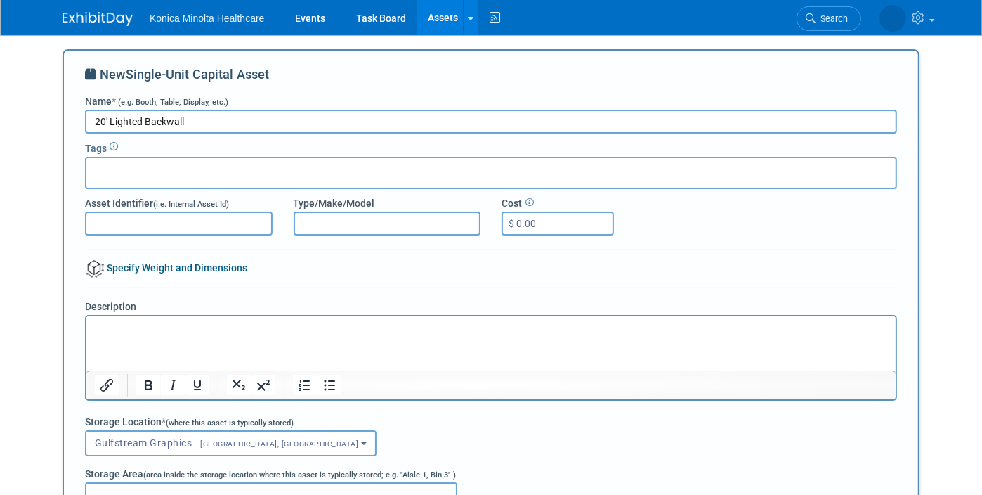
type input "20' Lighted Backwall"
click at [120, 174] on input "text" at bounding box center [148, 171] width 112 height 14
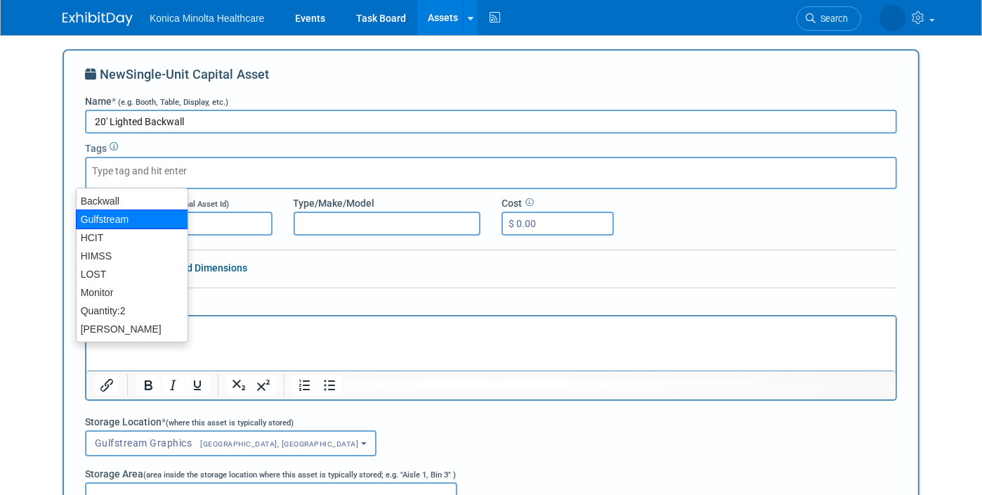
click at [120, 214] on div "Gulfstream" at bounding box center [132, 219] width 112 height 20
type input "Gulfstream"
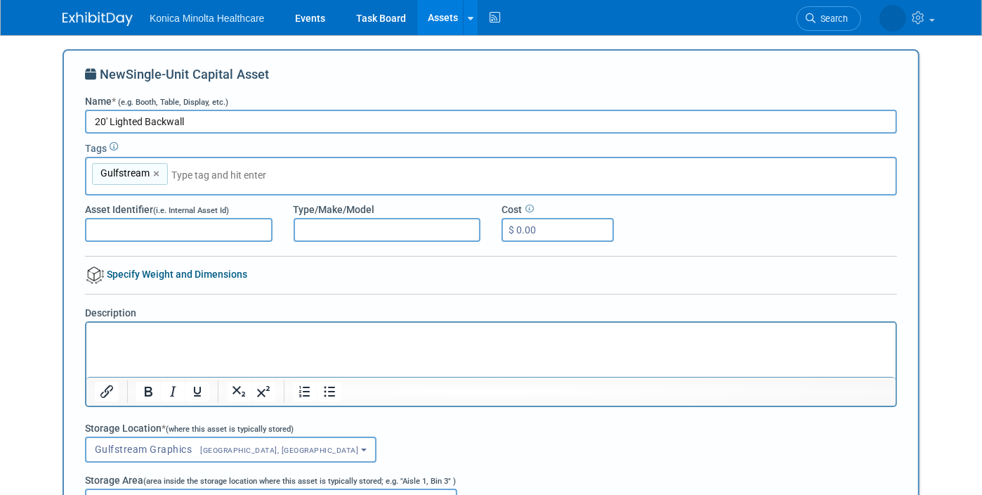
click at [145, 336] on p "Rich Text Area. Press ALT-0 for help." at bounding box center [490, 334] width 793 height 14
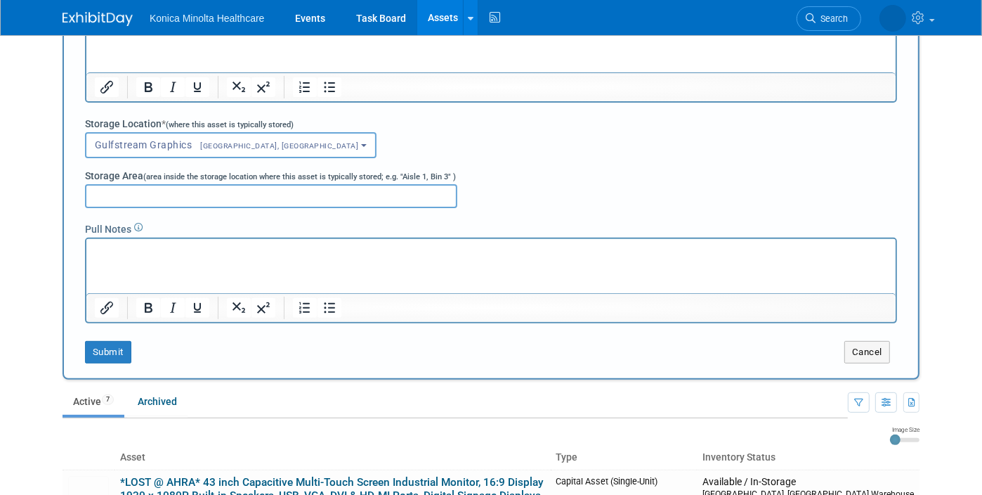
scroll to position [351, 0]
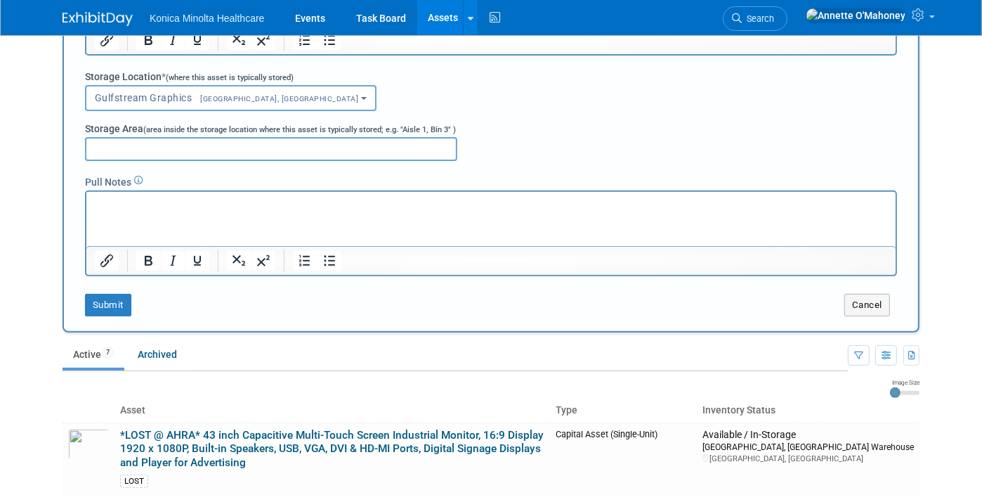
click at [174, 211] on html at bounding box center [491, 201] width 810 height 20
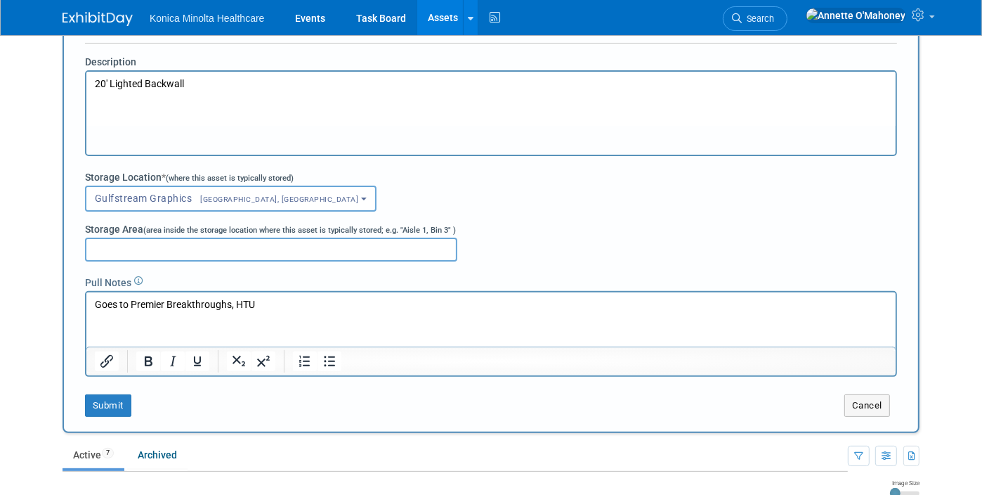
scroll to position [439, 0]
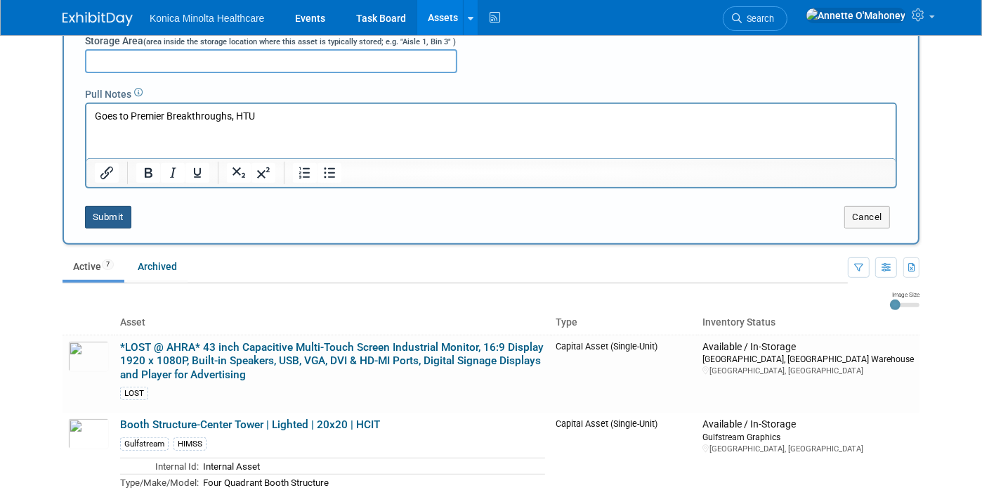
click at [103, 214] on button "Submit" at bounding box center [108, 217] width 46 height 22
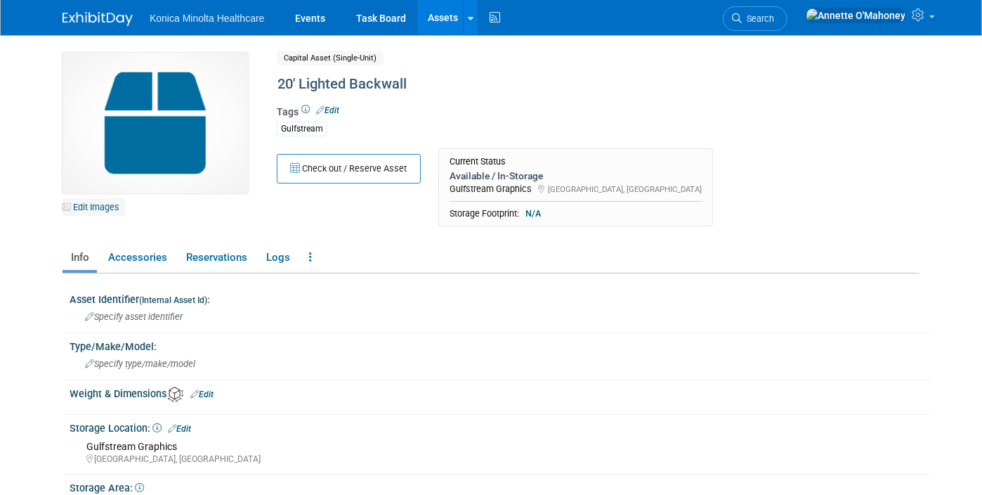
click at [92, 205] on link "Edit Images" at bounding box center [94, 207] width 63 height 18
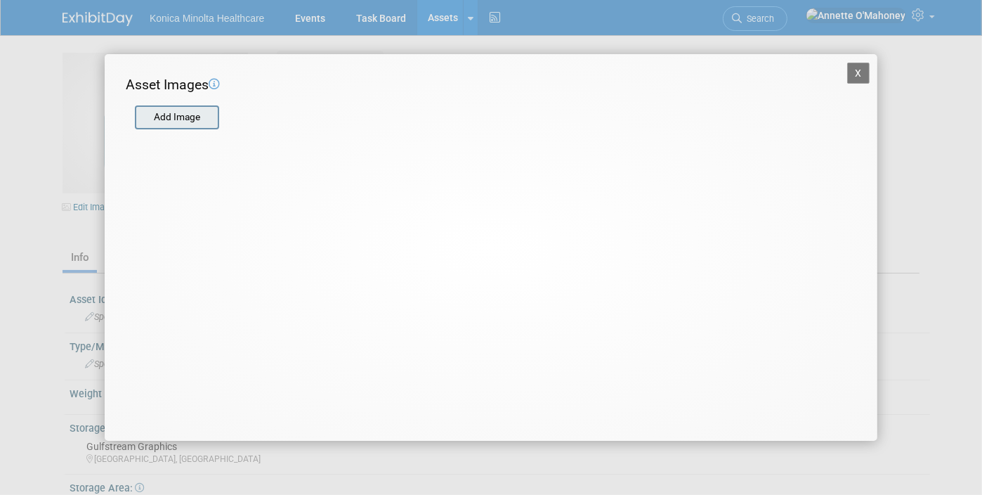
click at [174, 110] on input "file" at bounding box center [134, 117] width 167 height 21
click at [195, 110] on input "file" at bounding box center [134, 117] width 167 height 21
click at [859, 76] on button "X" at bounding box center [858, 73] width 22 height 21
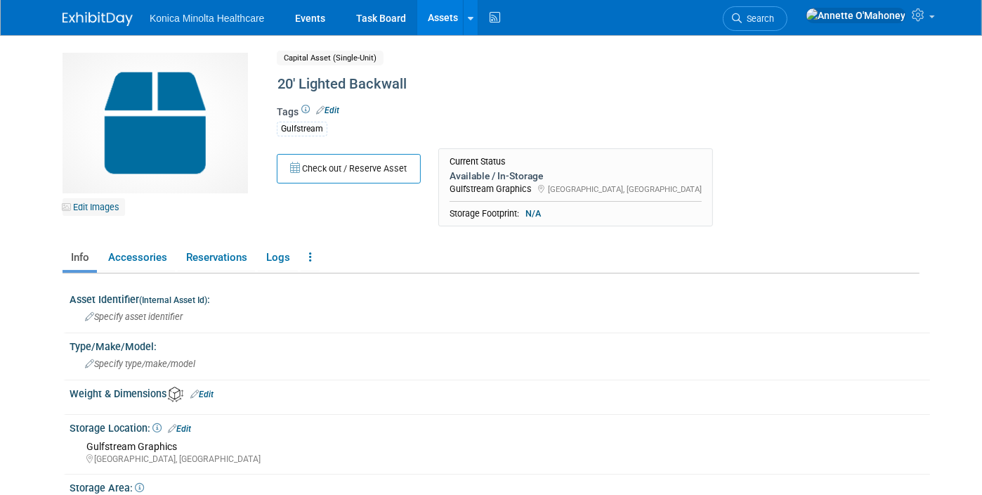
click at [96, 207] on link "Edit Images" at bounding box center [94, 207] width 63 height 18
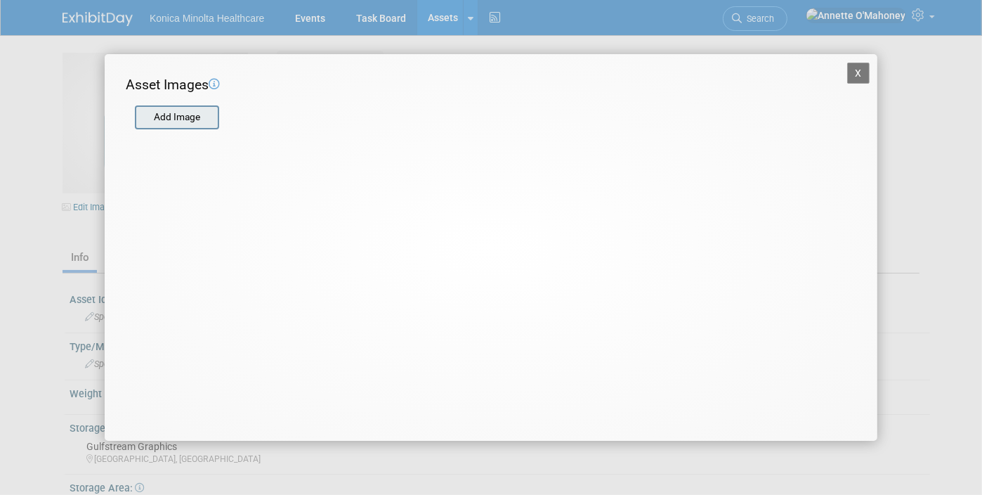
click at [177, 116] on input "file" at bounding box center [134, 117] width 167 height 21
click at [169, 110] on input "file" at bounding box center [134, 117] width 167 height 21
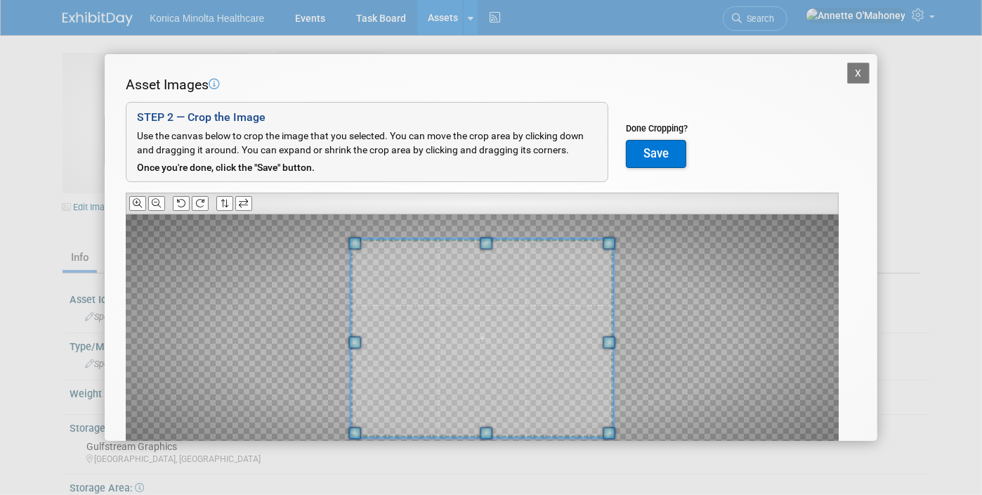
click at [847, 76] on button "X" at bounding box center [858, 73] width 22 height 21
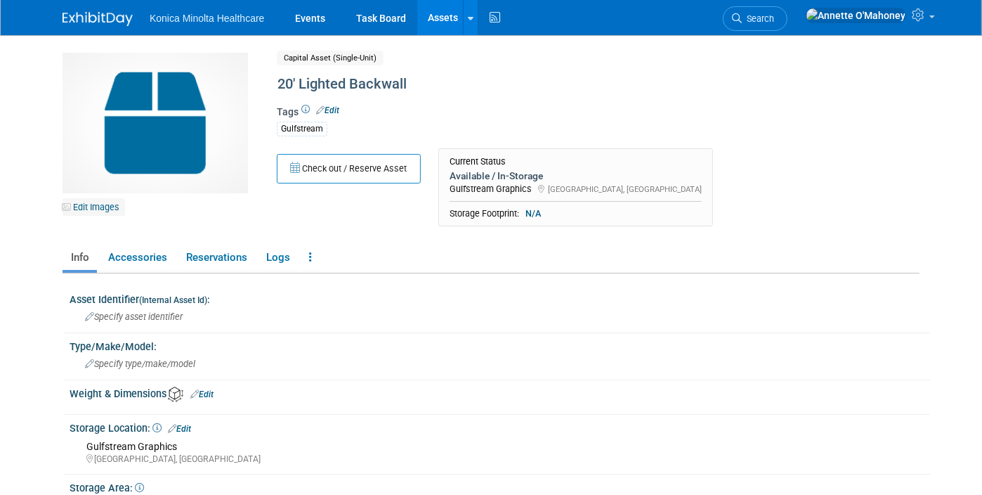
click at [89, 201] on link "Edit Images" at bounding box center [94, 207] width 63 height 18
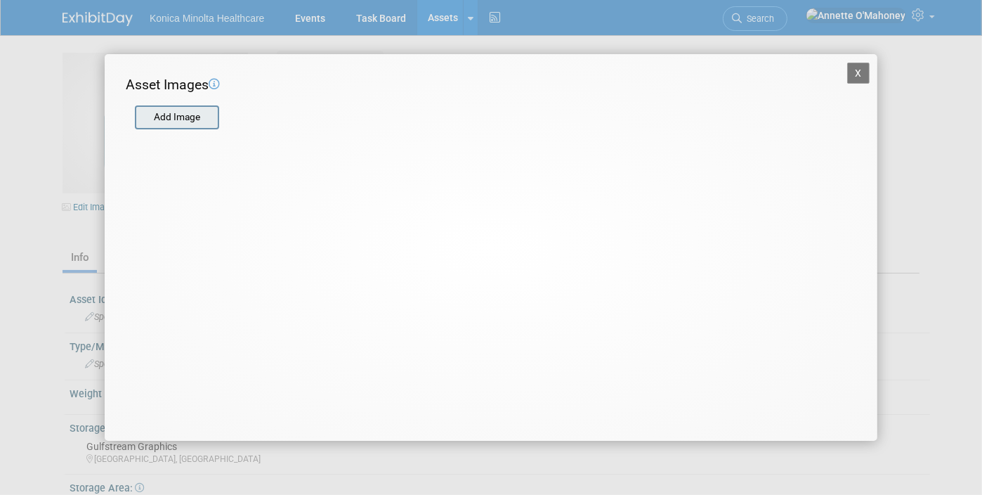
click at [177, 113] on input "file" at bounding box center [134, 117] width 167 height 21
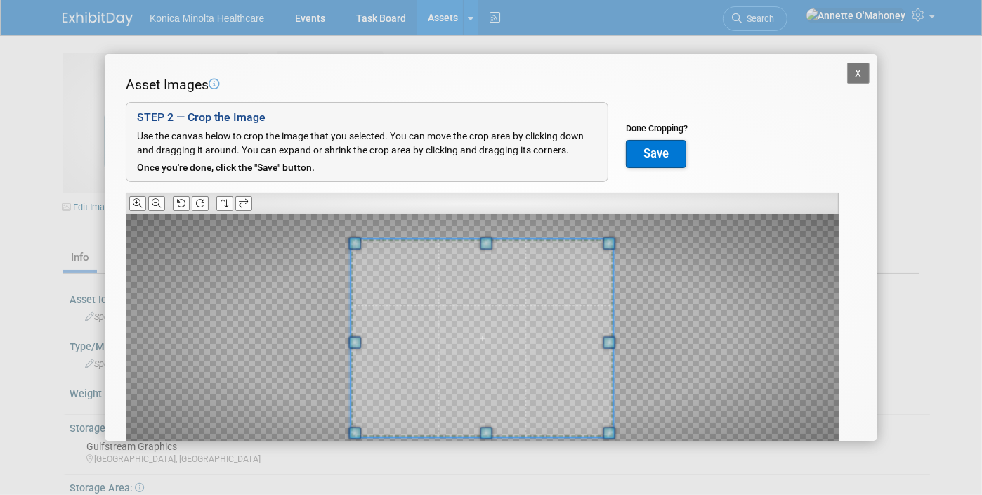
click at [850, 80] on button "X" at bounding box center [858, 73] width 22 height 21
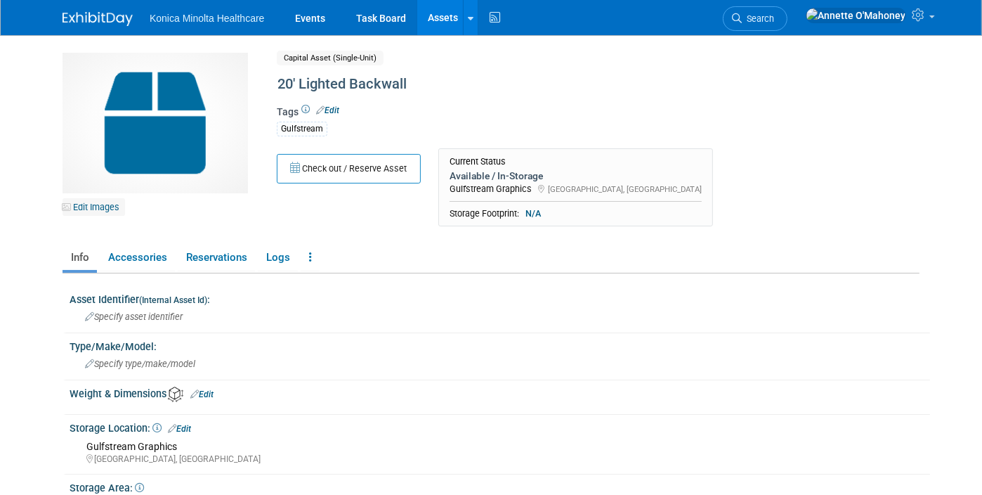
click at [98, 208] on link "Edit Images" at bounding box center [94, 207] width 63 height 18
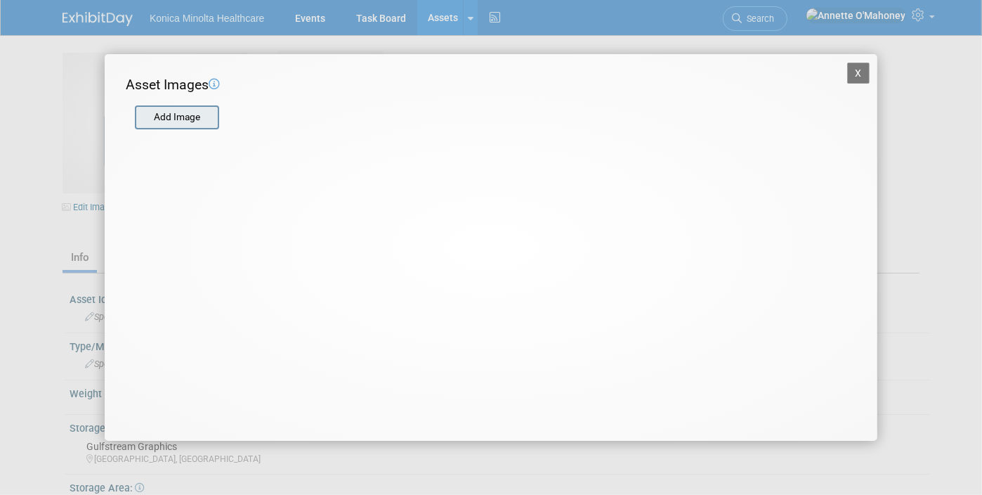
click at [176, 110] on input "file" at bounding box center [134, 117] width 167 height 21
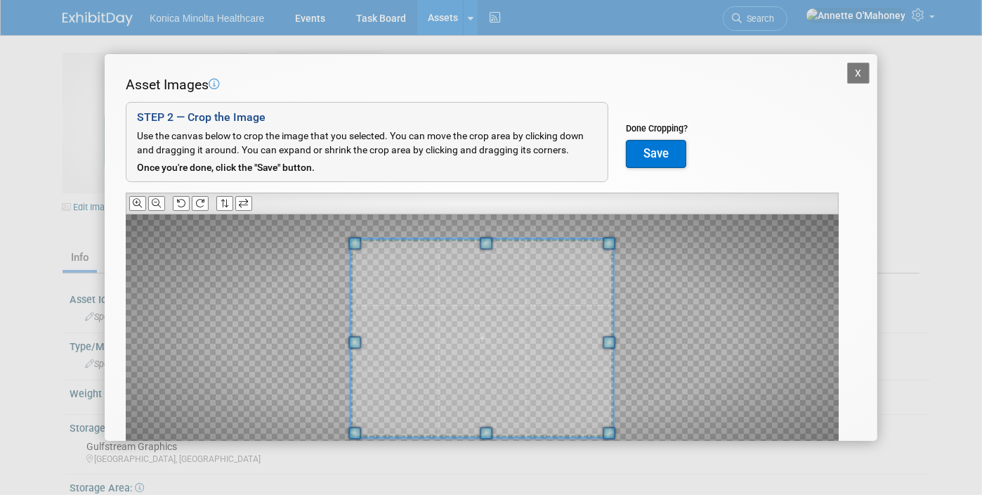
click at [847, 78] on button "X" at bounding box center [858, 73] width 22 height 21
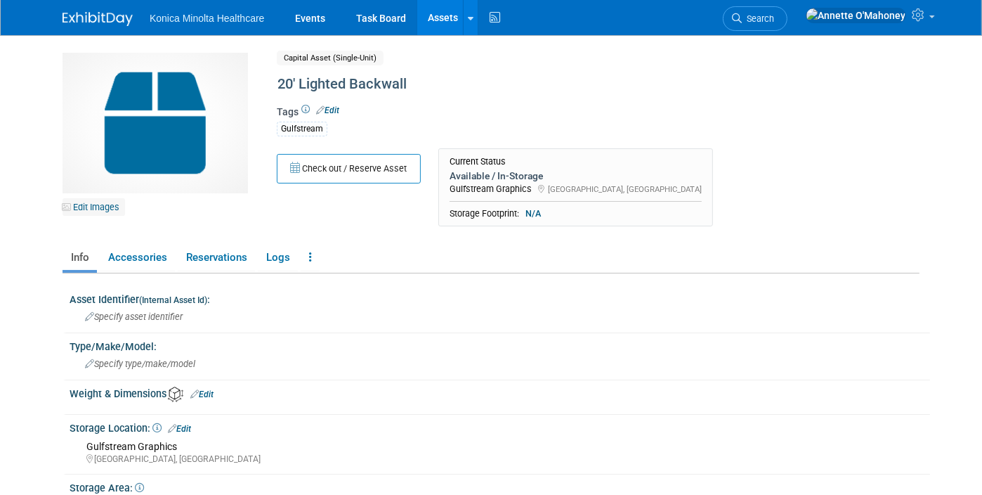
click at [73, 209] on link "Edit Images" at bounding box center [94, 207] width 63 height 18
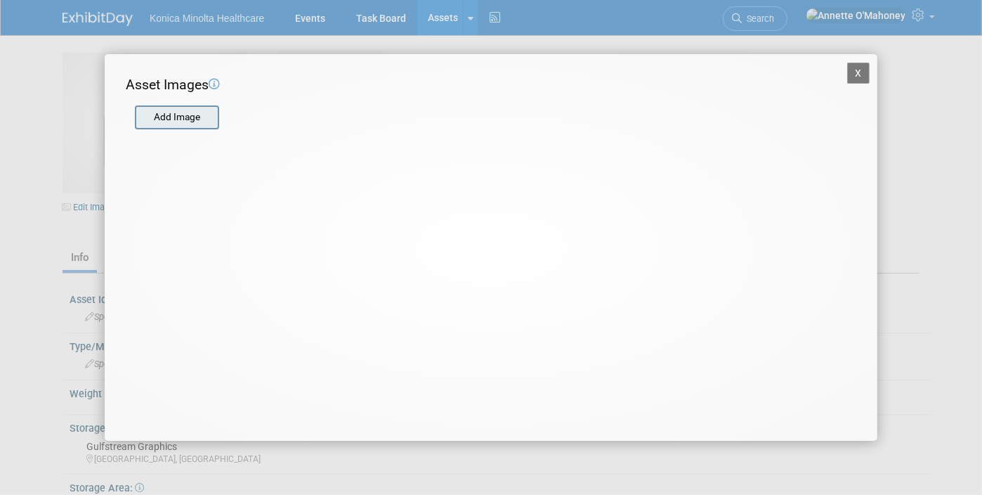
click at [176, 116] on input "file" at bounding box center [134, 117] width 167 height 21
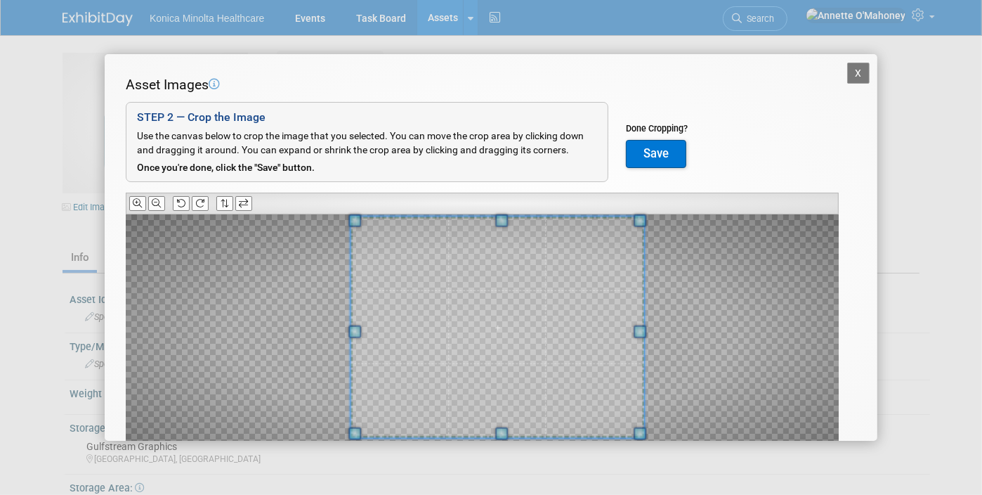
click at [661, 221] on div at bounding box center [482, 337] width 713 height 247
click at [321, 220] on div at bounding box center [482, 337] width 713 height 247
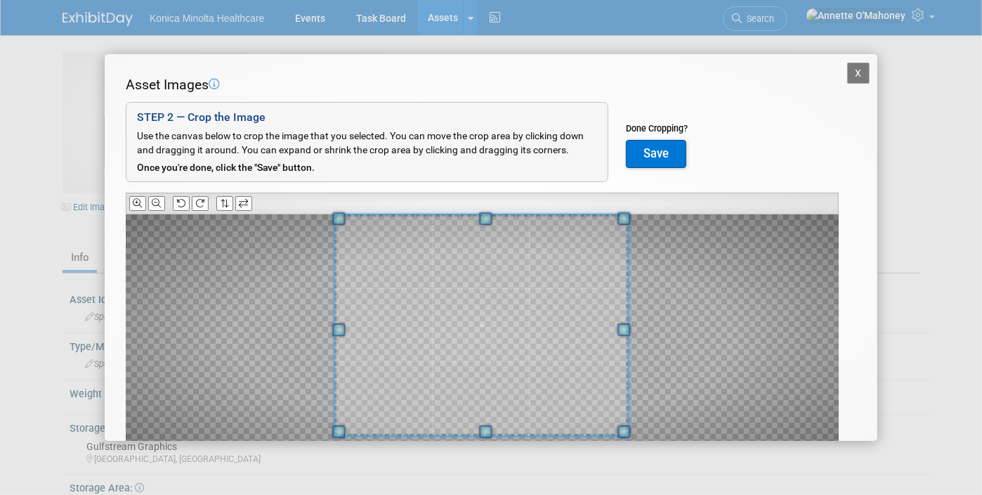
click at [465, 269] on span at bounding box center [481, 324] width 294 height 221
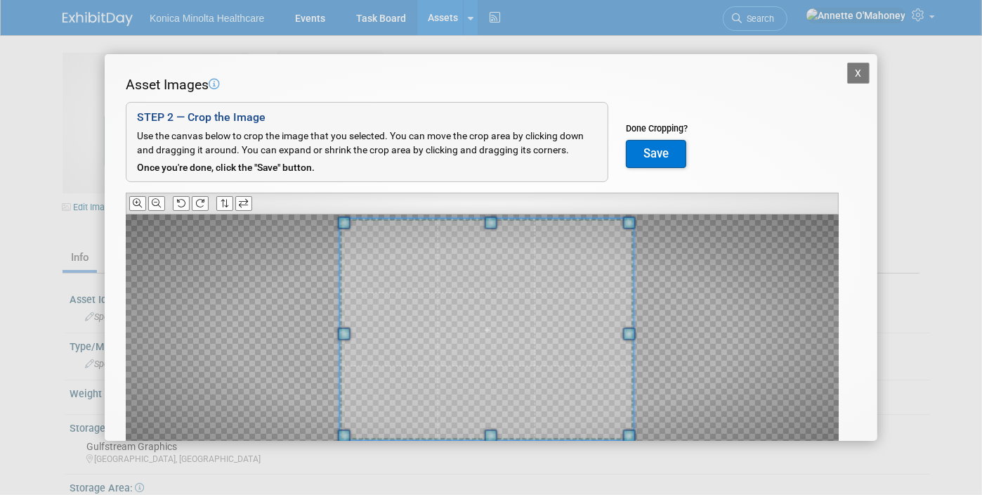
click at [583, 322] on span at bounding box center [487, 329] width 294 height 221
click at [581, 322] on span at bounding box center [486, 329] width 294 height 221
click at [675, 146] on button "Save" at bounding box center [656, 154] width 60 height 28
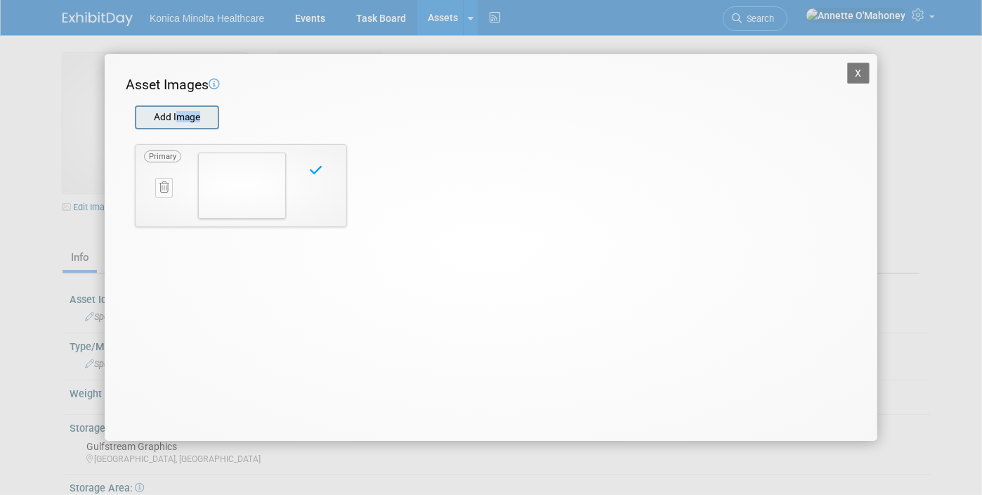
click at [178, 106] on div "Add Image" at bounding box center [177, 117] width 84 height 24
drag, startPoint x: 178, startPoint y: 106, endPoint x: 199, endPoint y: 124, distance: 26.9
click at [199, 124] on input "file" at bounding box center [134, 117] width 167 height 21
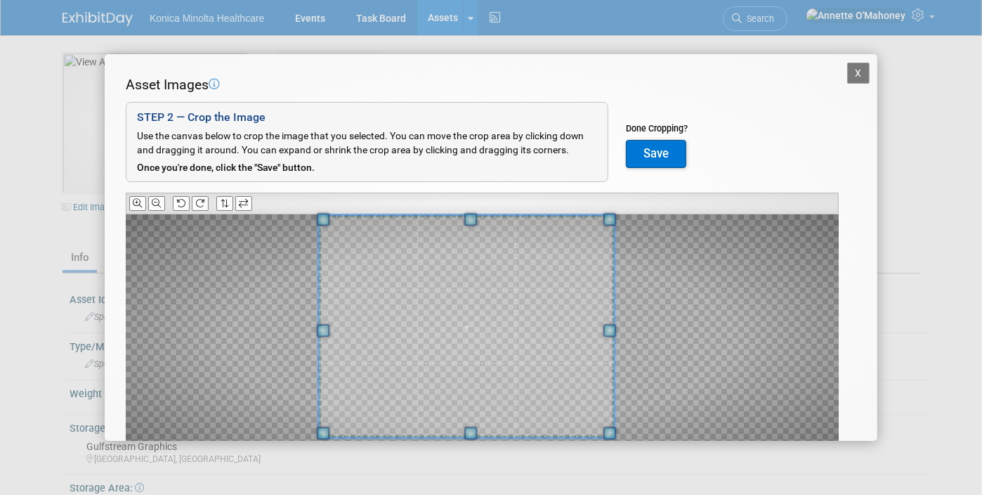
click at [253, 217] on div at bounding box center [482, 337] width 713 height 247
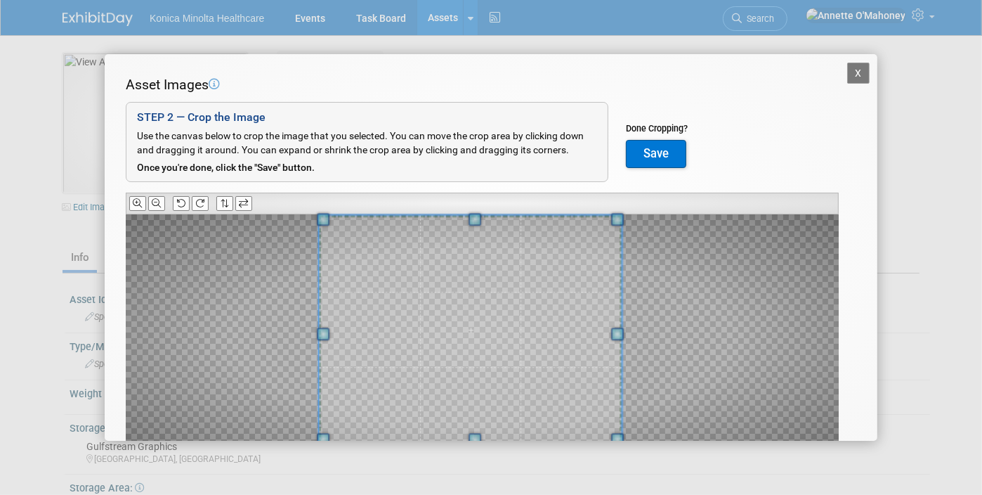
click at [620, 441] on div "X Asset Images Add Image STEP 2 — Crop the Image Use the canvas below to crop t…" at bounding box center [491, 247] width 982 height 495
click at [661, 145] on button "Save" at bounding box center [656, 154] width 60 height 28
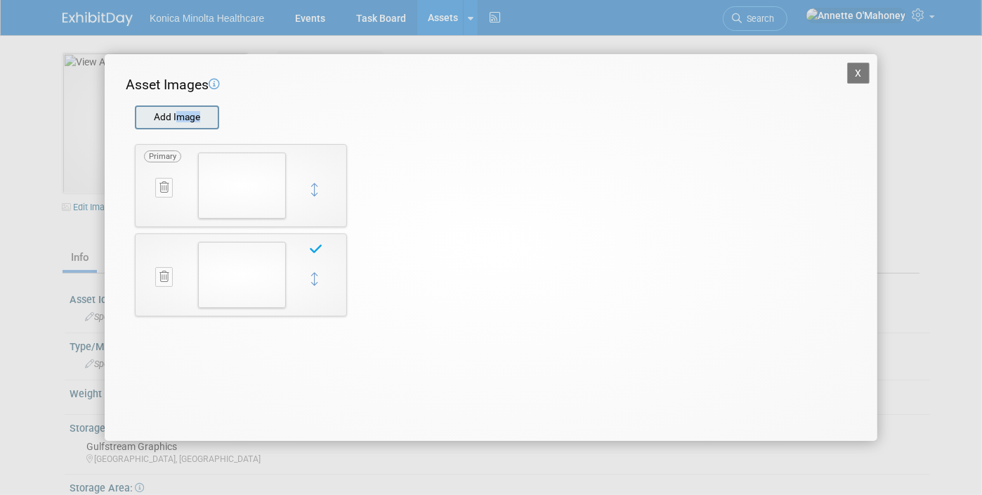
click at [178, 112] on input "file" at bounding box center [134, 117] width 167 height 21
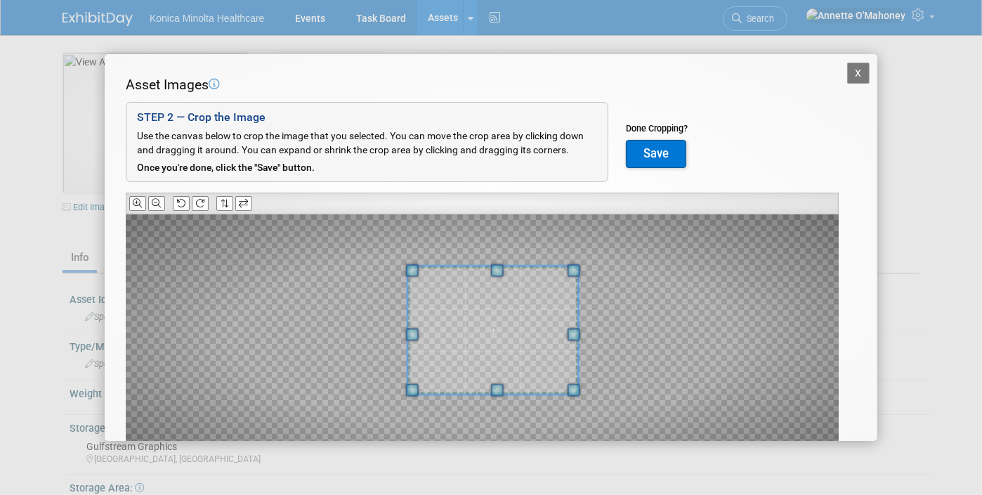
click at [608, 266] on div at bounding box center [482, 337] width 713 height 247
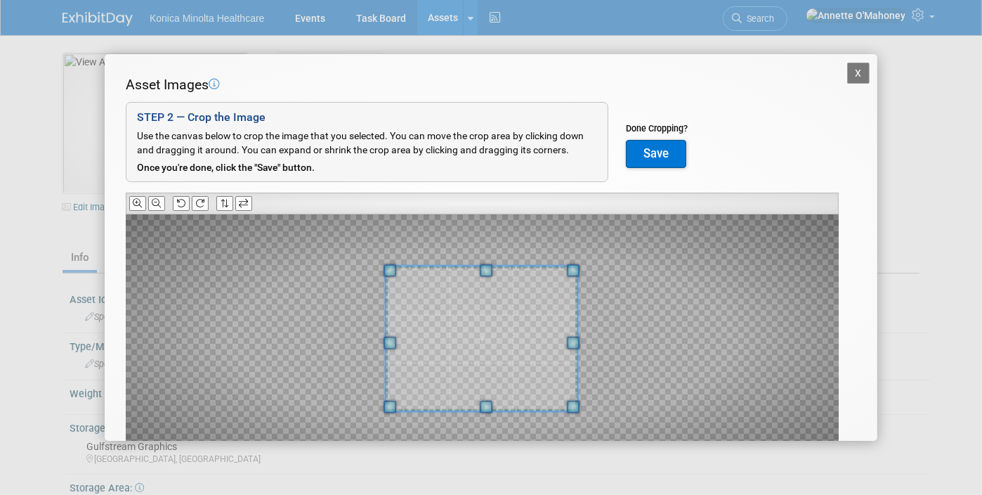
click at [392, 401] on span at bounding box center [390, 407] width 13 height 13
click at [660, 160] on button "Save" at bounding box center [656, 154] width 60 height 28
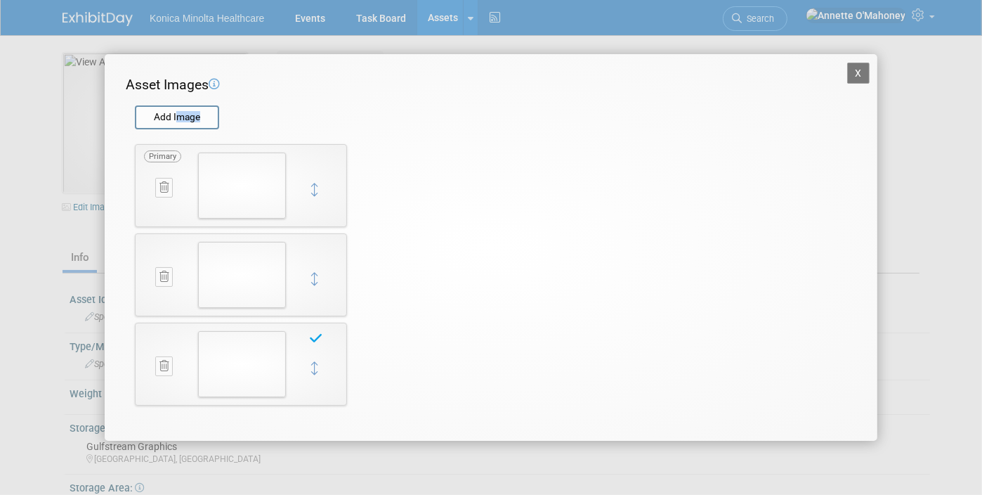
click at [862, 70] on button "X" at bounding box center [858, 73] width 22 height 21
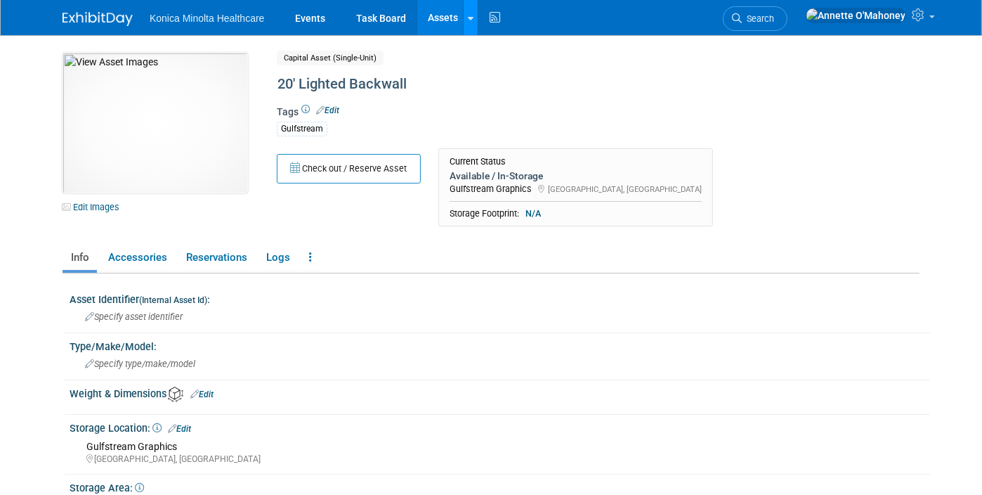
click at [468, 23] on div at bounding box center [471, 18] width 6 height 14
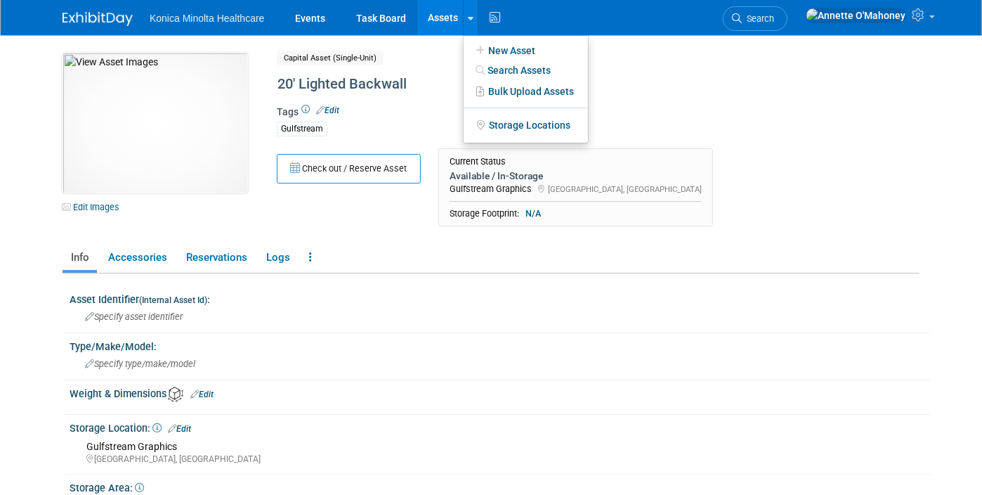
click at [468, 37] on li at bounding box center [526, 38] width 124 height 5
click at [473, 46] on icon at bounding box center [480, 51] width 15 height 10
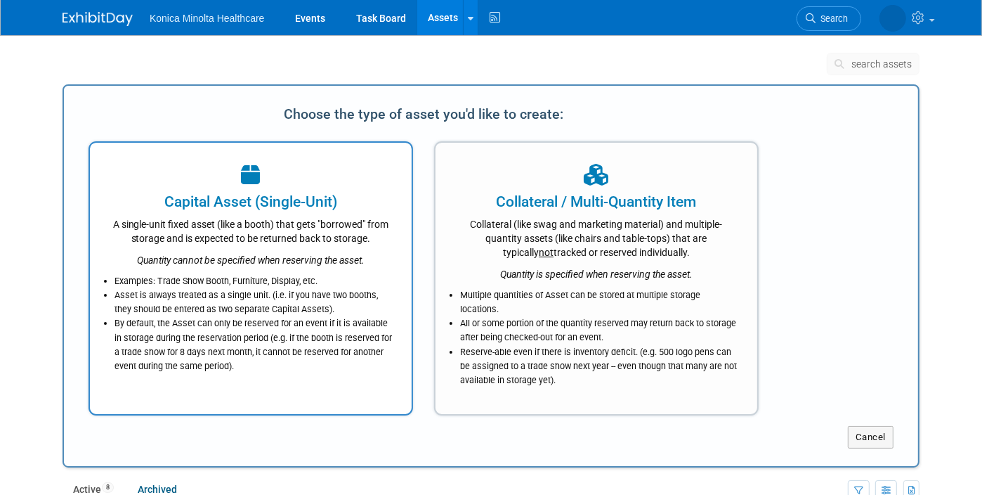
click at [259, 245] on div "Quantity cannot be specified when reserving the asset." at bounding box center [251, 256] width 287 height 22
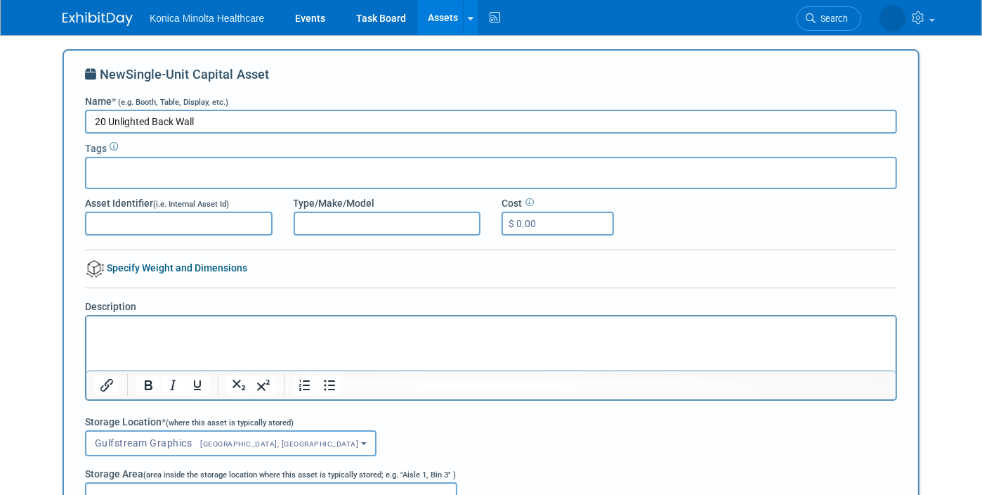
type input "20 Unlighted Back Wall"
click at [240, 316] on html at bounding box center [491, 326] width 810 height 20
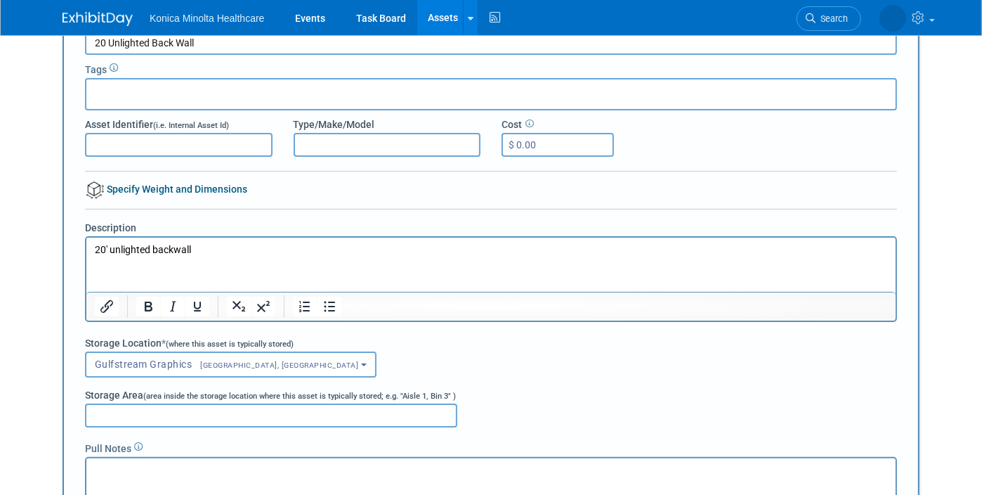
scroll to position [351, 0]
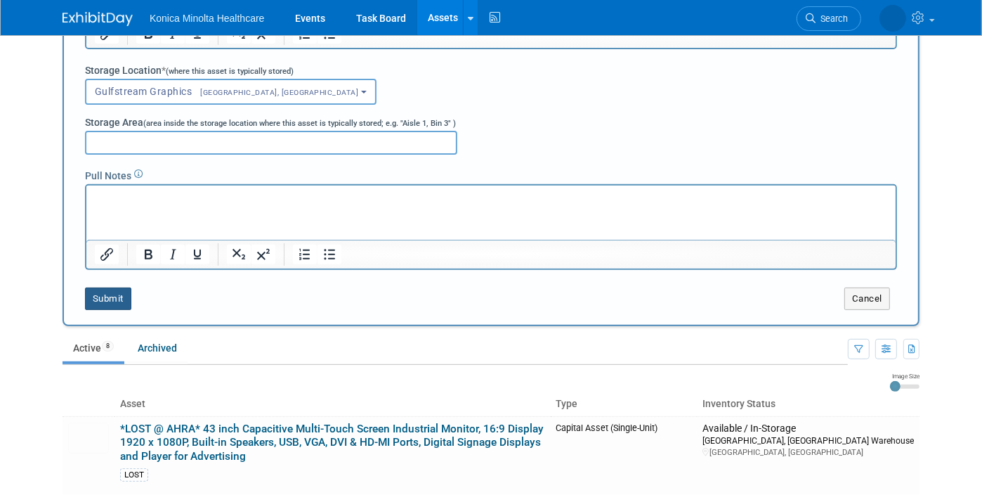
click at [108, 303] on button "Submit" at bounding box center [108, 298] width 46 height 22
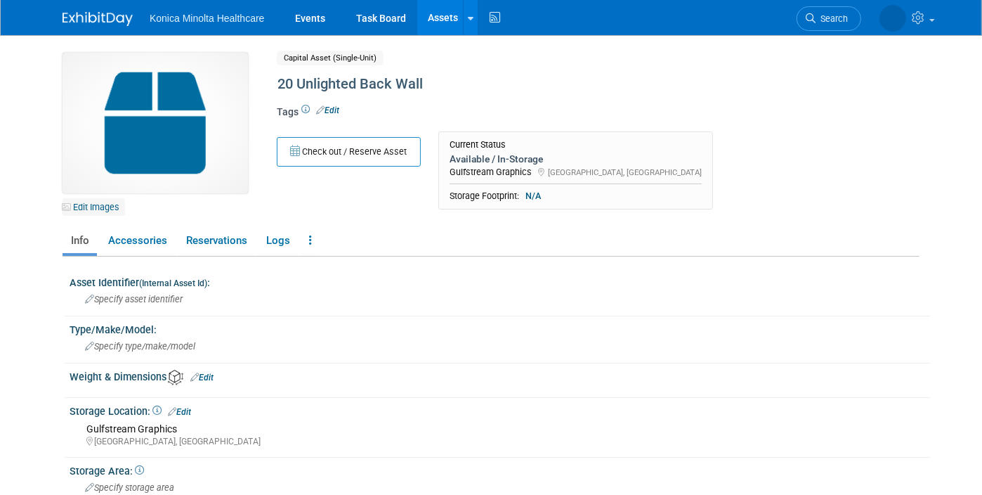
click at [77, 209] on link "Edit Images" at bounding box center [94, 207] width 63 height 18
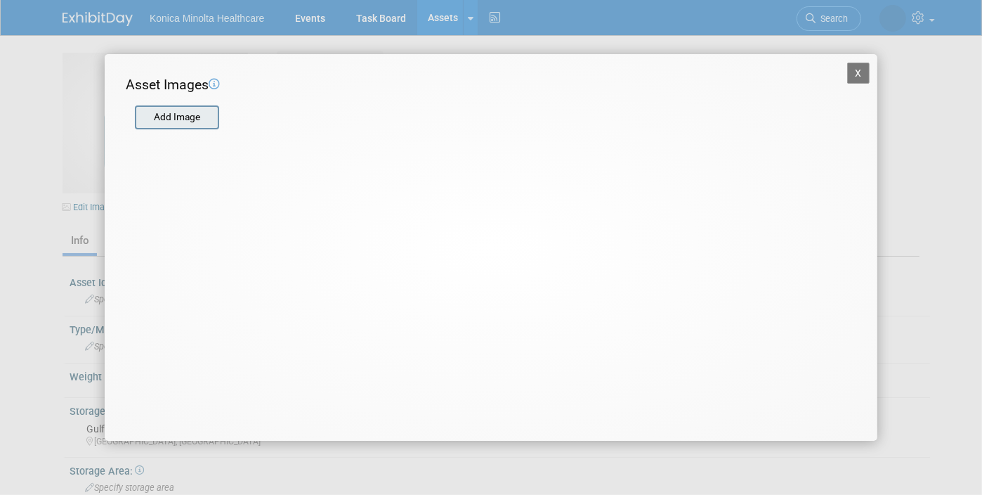
click at [182, 119] on input "file" at bounding box center [134, 117] width 167 height 21
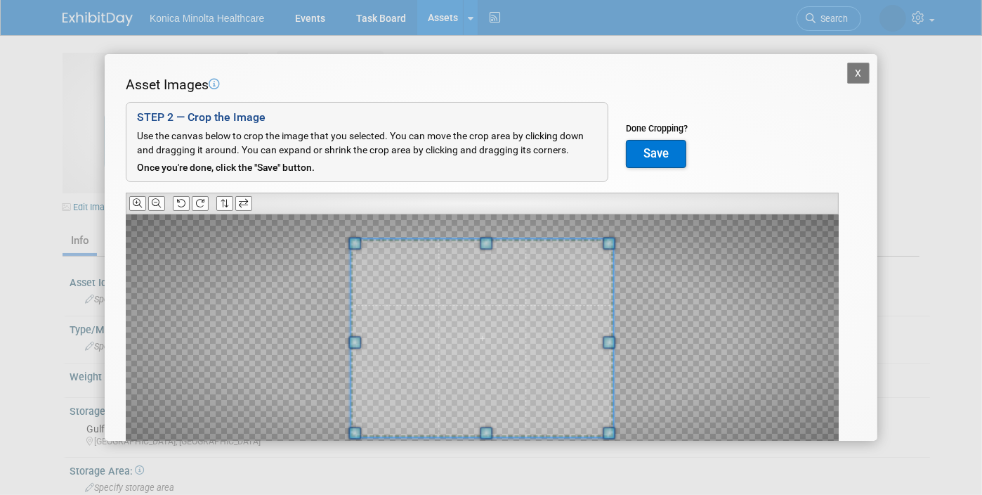
click at [609, 238] on span at bounding box center [610, 244] width 13 height 13
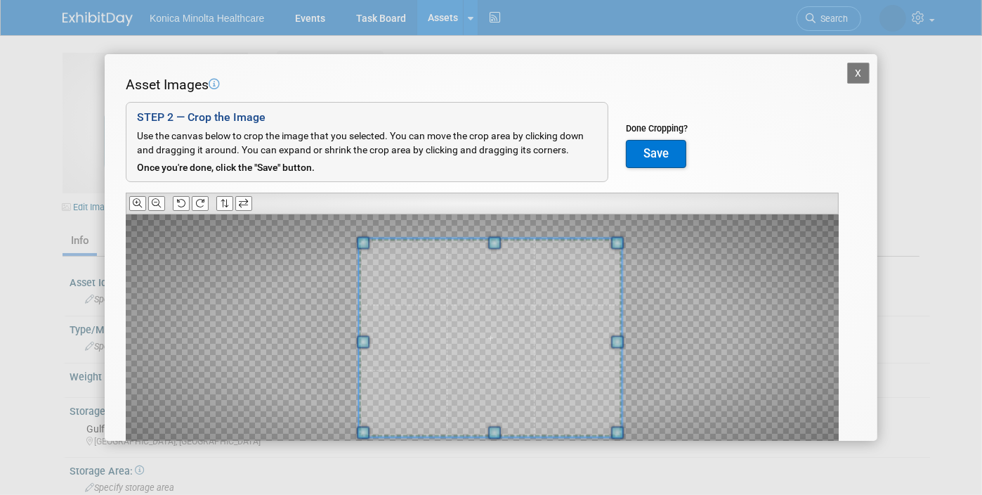
click at [537, 305] on span at bounding box center [490, 338] width 263 height 198
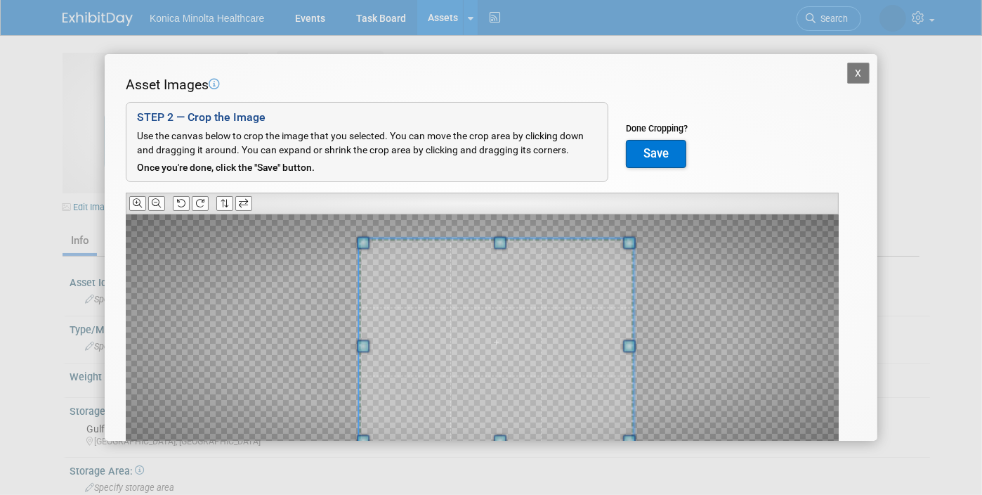
click at [625, 440] on span at bounding box center [629, 441] width 13 height 13
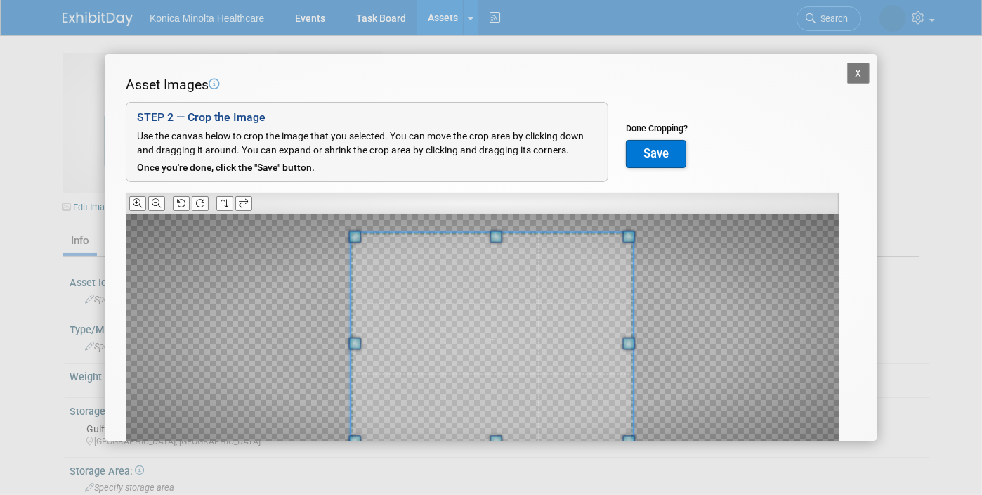
click at [308, 228] on div at bounding box center [482, 337] width 713 height 247
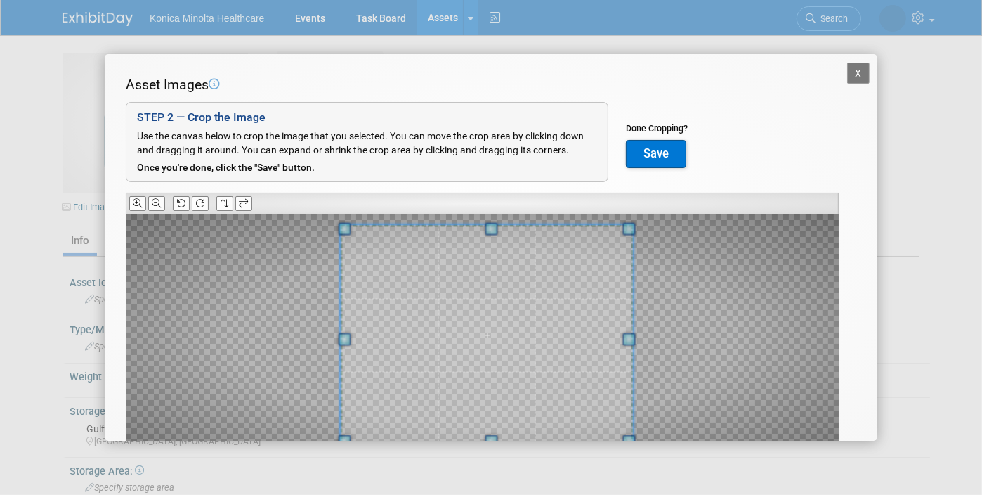
click at [320, 221] on div at bounding box center [482, 337] width 713 height 247
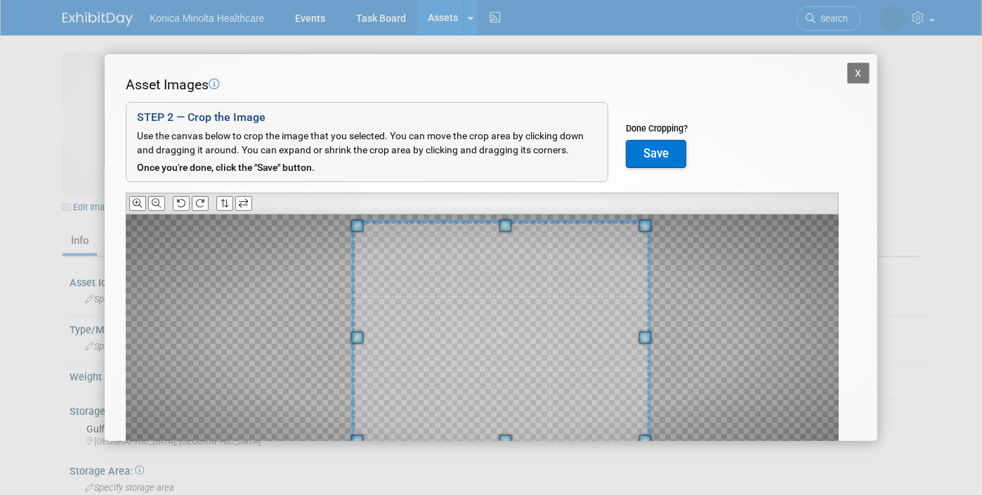
click at [599, 358] on span at bounding box center [501, 333] width 297 height 223
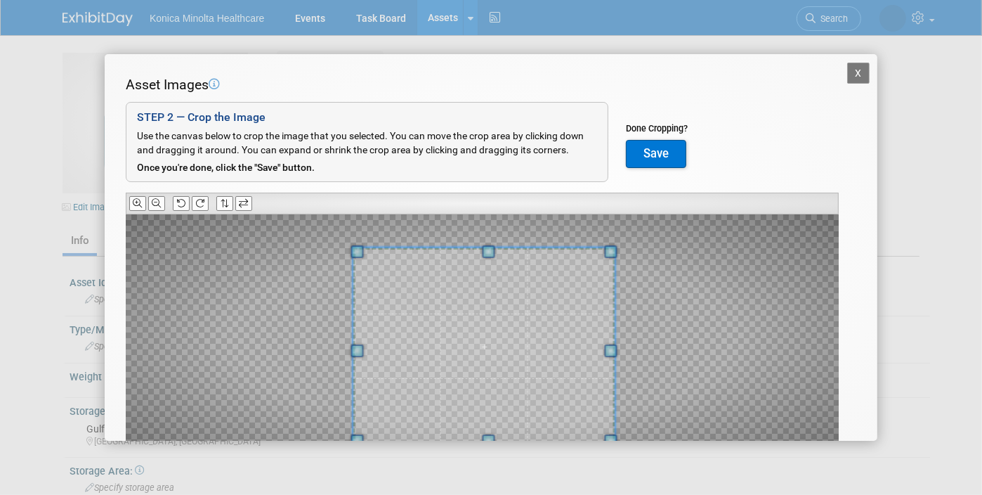
click at [621, 254] on div at bounding box center [482, 337] width 713 height 247
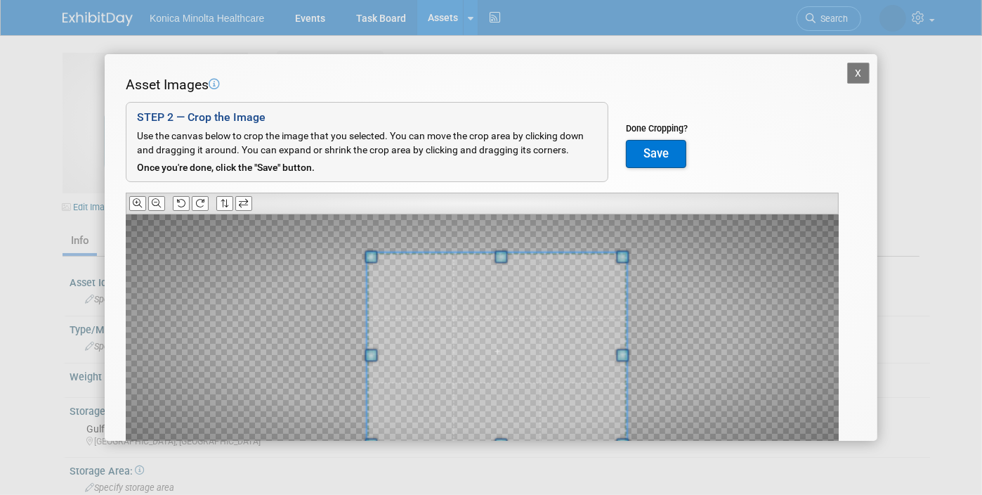
click at [613, 278] on span at bounding box center [497, 350] width 260 height 195
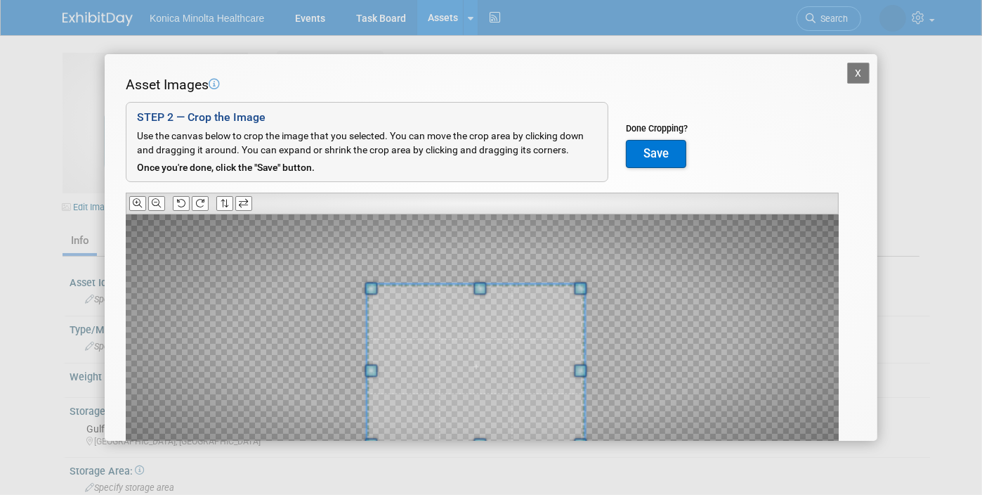
click at [586, 285] on span at bounding box center [581, 288] width 13 height 13
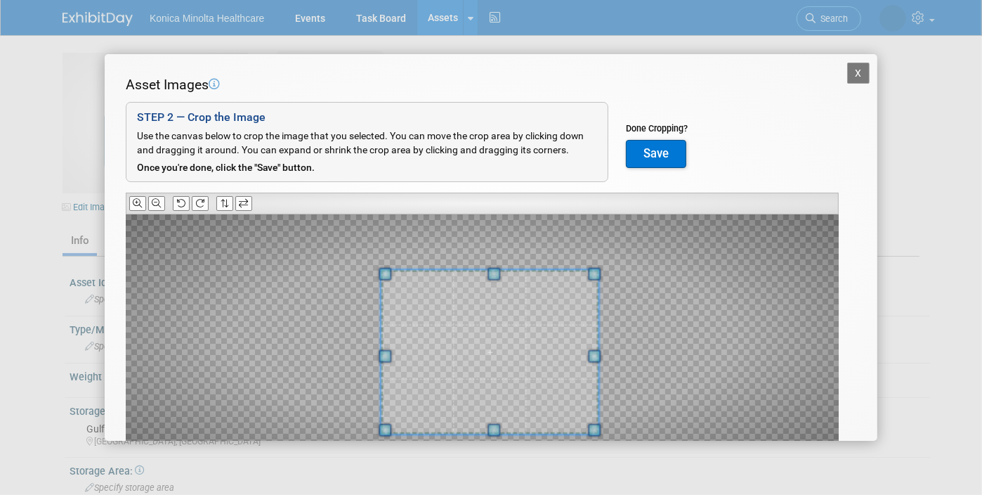
click at [582, 301] on span at bounding box center [490, 352] width 218 height 164
click at [665, 155] on button "Save" at bounding box center [656, 154] width 60 height 28
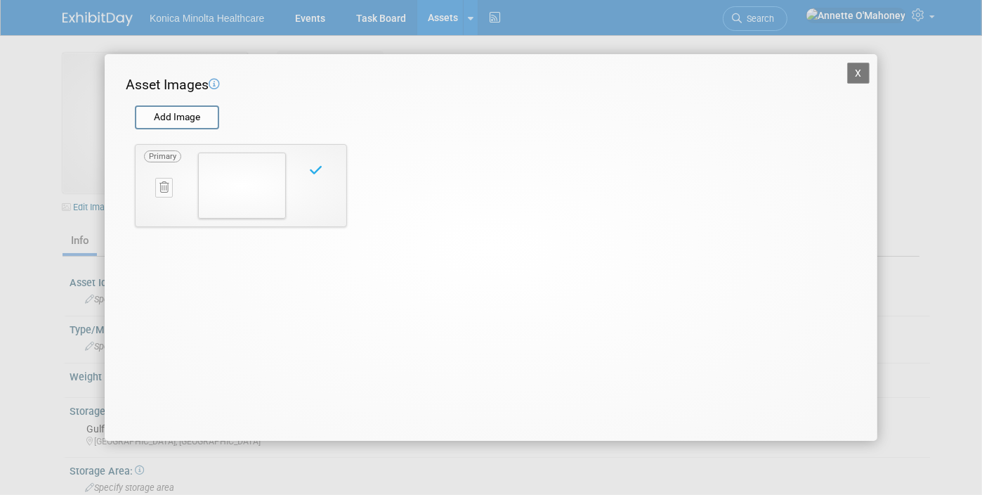
click at [856, 70] on button "X" at bounding box center [858, 73] width 22 height 21
